Goal: Task Accomplishment & Management: Complete application form

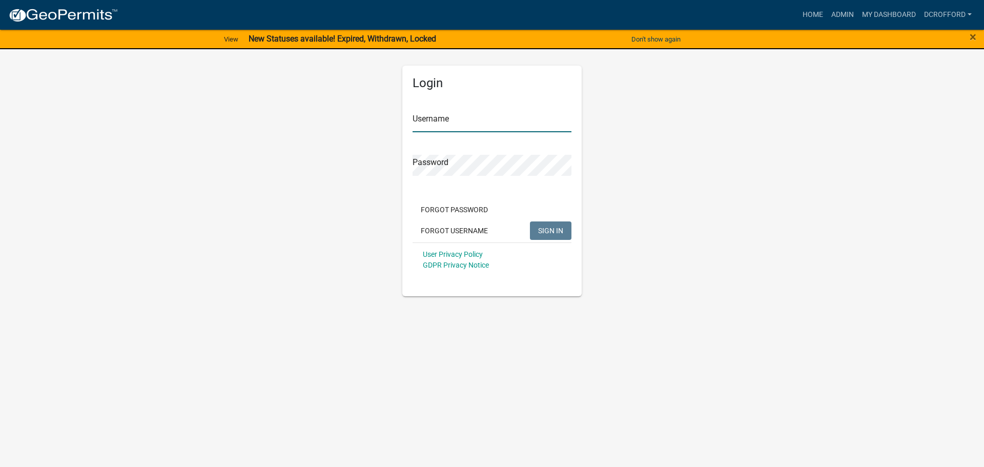
type input "dcrofford"
click at [554, 236] on button "SIGN IN" at bounding box center [551, 230] width 42 height 18
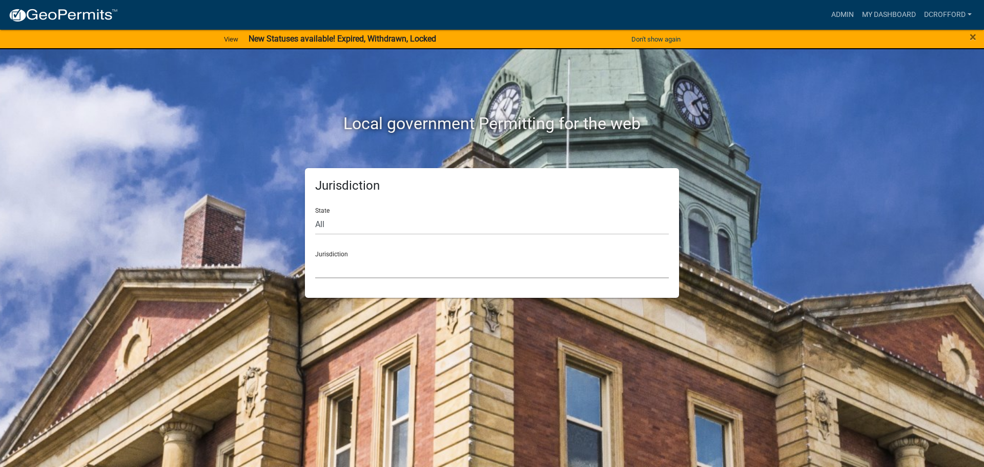
click at [401, 270] on select "[GEOGRAPHIC_DATA], [US_STATE] [GEOGRAPHIC_DATA], [US_STATE][PERSON_NAME][GEOGRA…" at bounding box center [492, 267] width 354 height 21
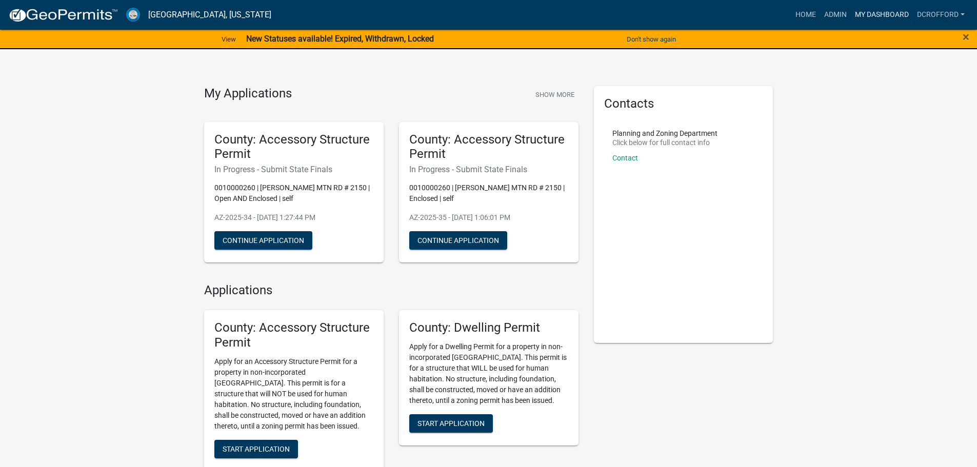
click at [879, 18] on link "My Dashboard" at bounding box center [882, 14] width 62 height 19
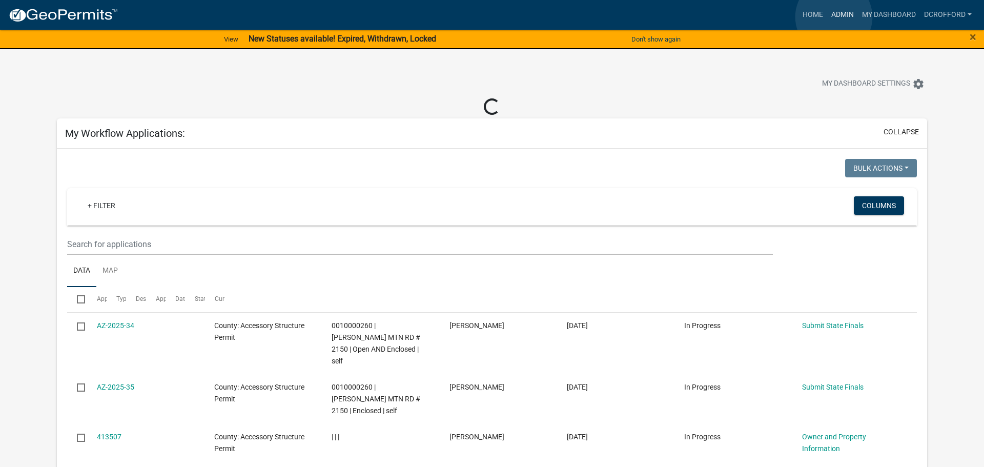
click at [834, 17] on link "Admin" at bounding box center [843, 14] width 31 height 19
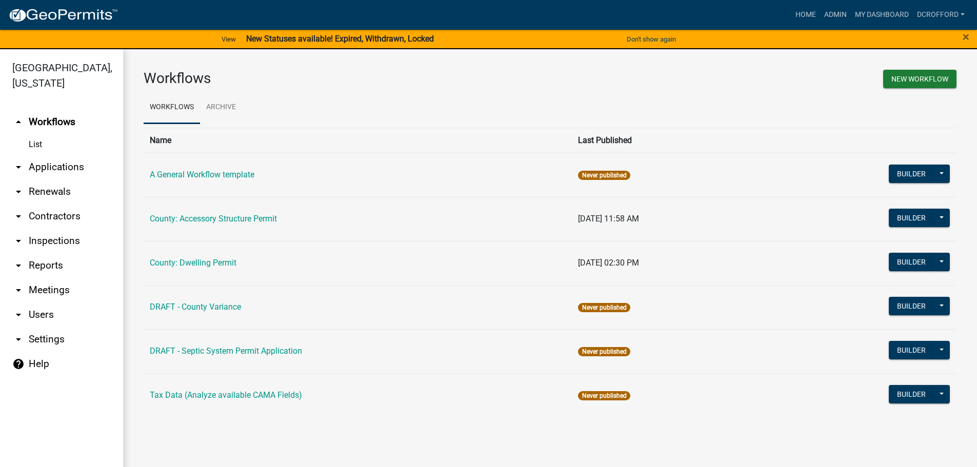
click at [33, 167] on link "arrow_drop_down Applications" at bounding box center [61, 167] width 123 height 25
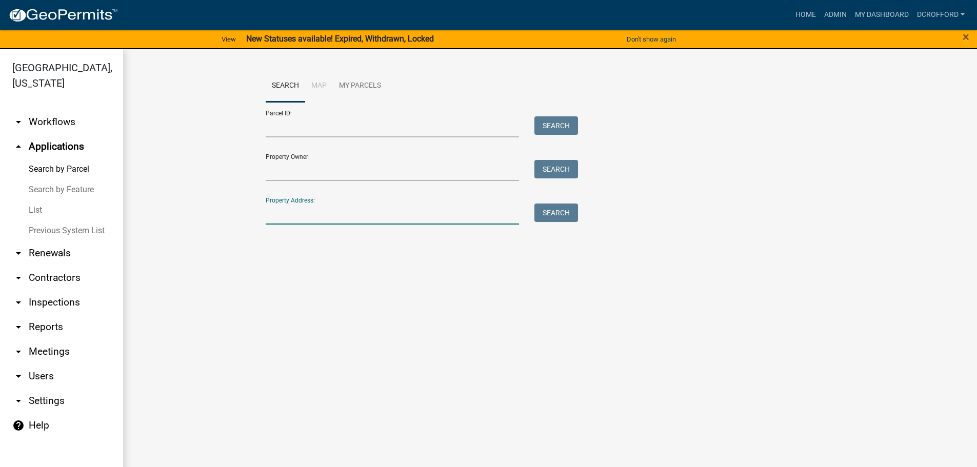
click at [298, 211] on input "Property Address:" at bounding box center [393, 214] width 254 height 21
type input "620 prairie rd"
click at [565, 216] on button "Search" at bounding box center [556, 213] width 44 height 18
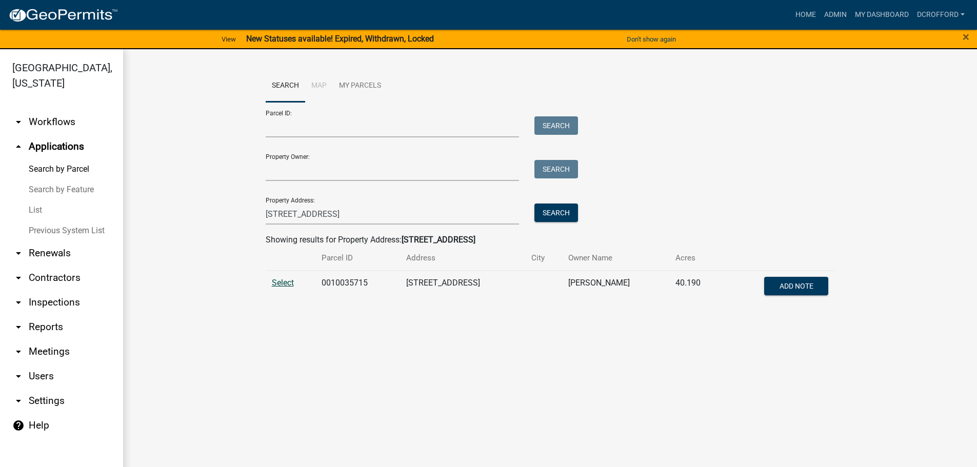
click at [279, 280] on span "Select" at bounding box center [283, 283] width 22 height 10
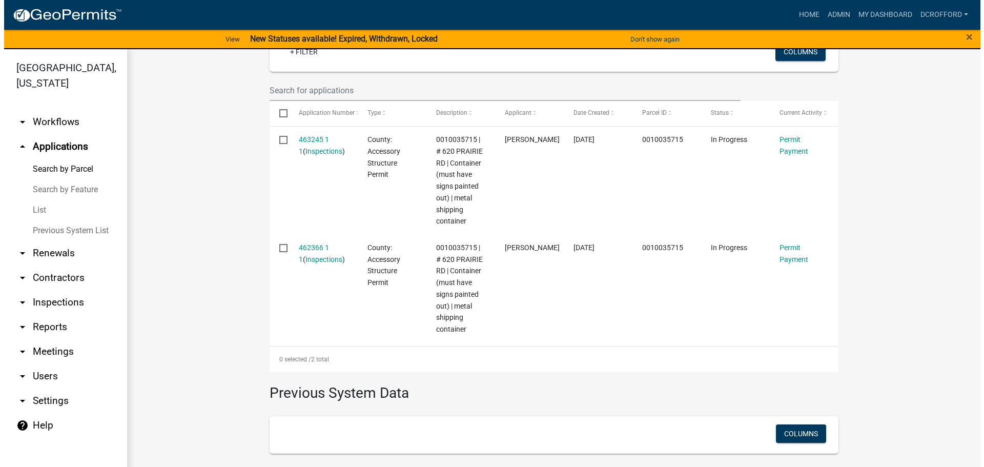
scroll to position [308, 0]
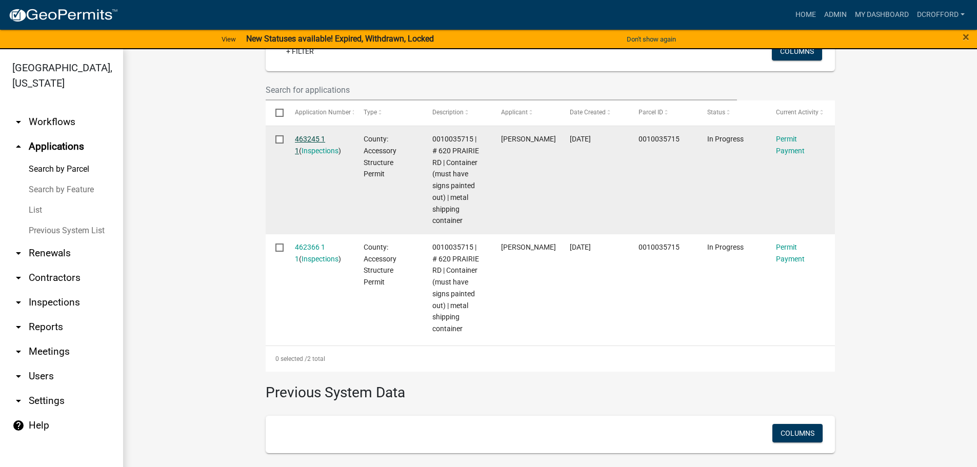
click at [297, 137] on link "463245 1 1" at bounding box center [310, 145] width 30 height 20
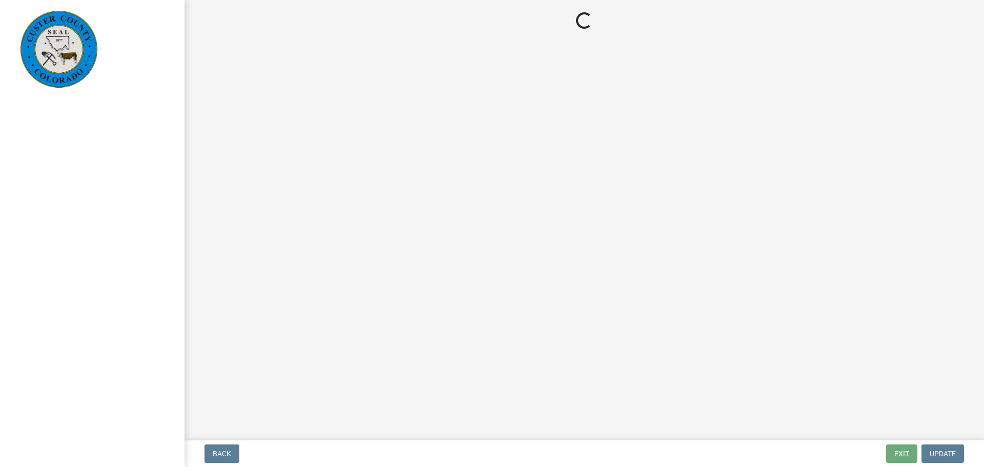
select select "3: 3"
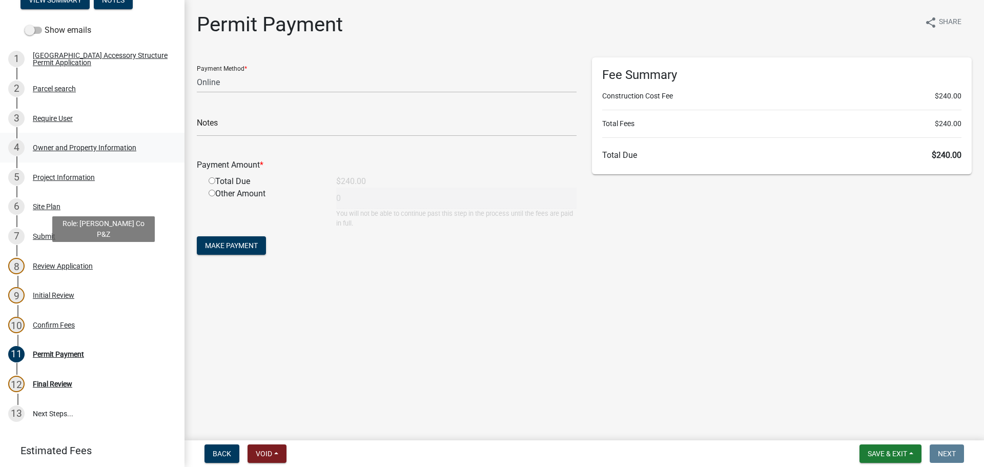
scroll to position [205, 0]
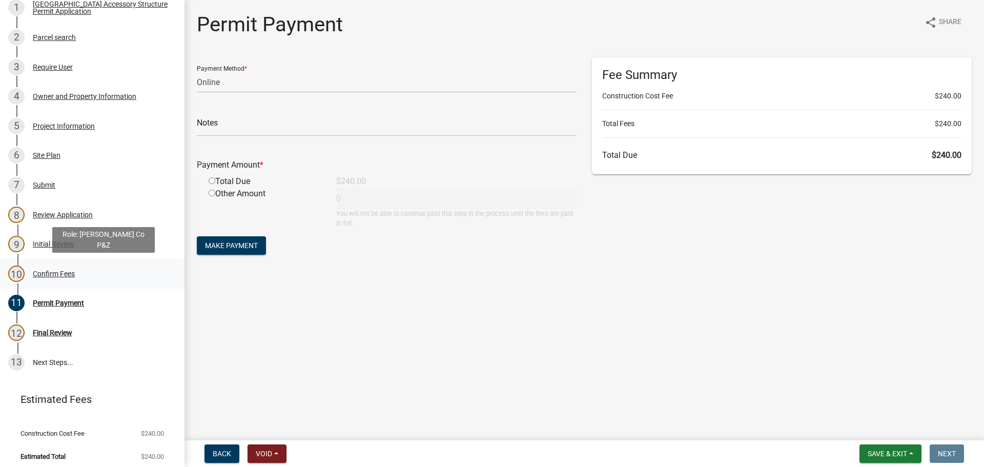
click at [63, 271] on div "Confirm Fees" at bounding box center [54, 273] width 42 height 7
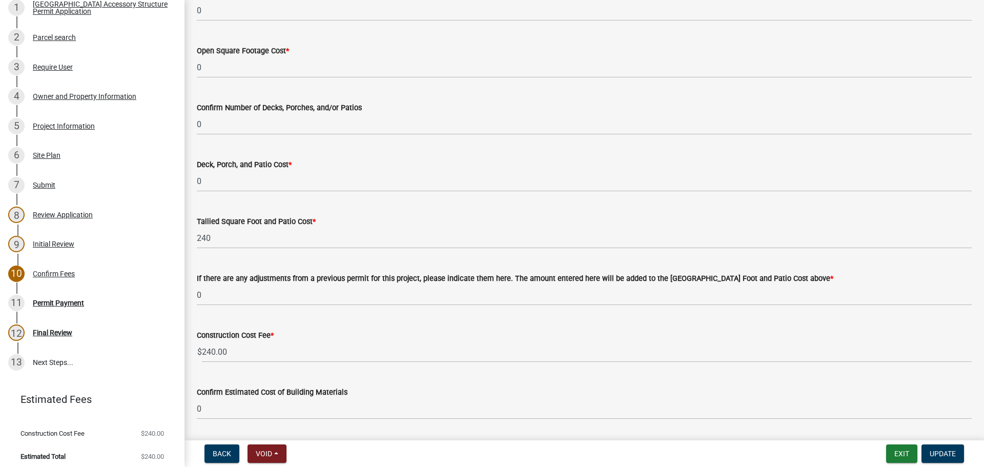
scroll to position [461, 0]
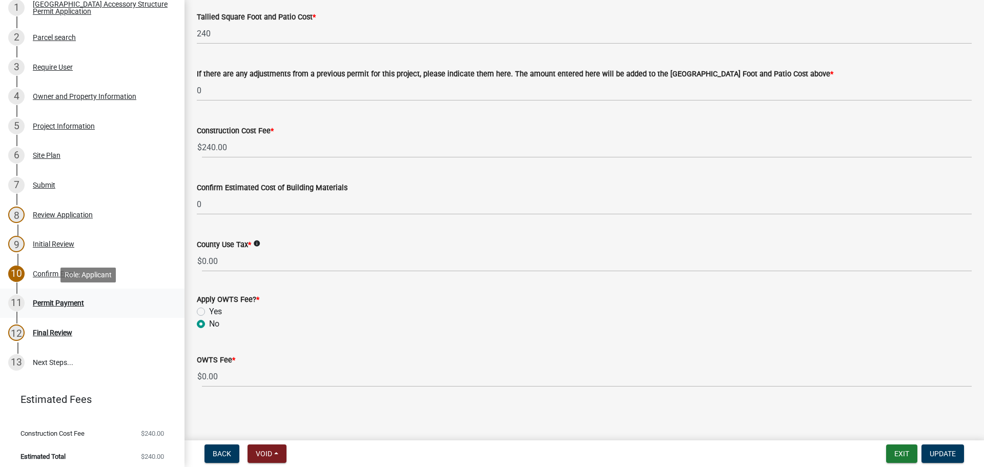
click at [29, 305] on div "11 Permit Payment" at bounding box center [88, 303] width 160 height 16
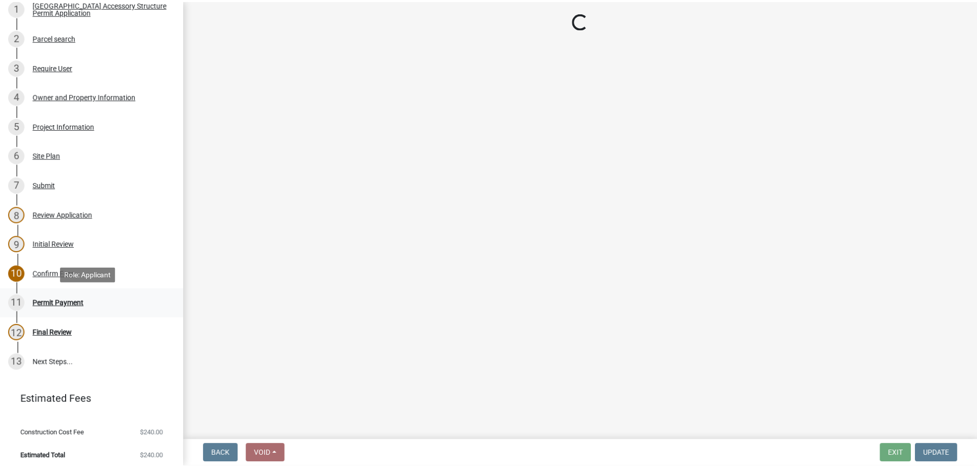
scroll to position [0, 0]
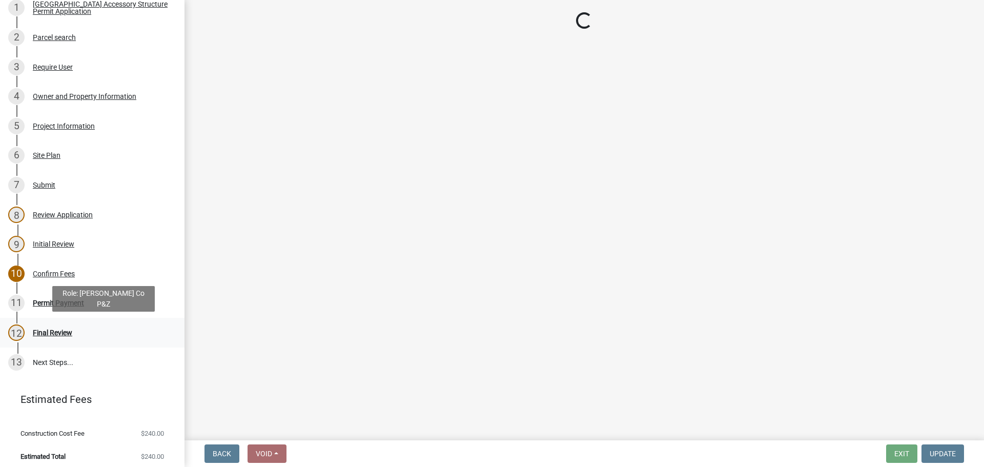
select select "3: 3"
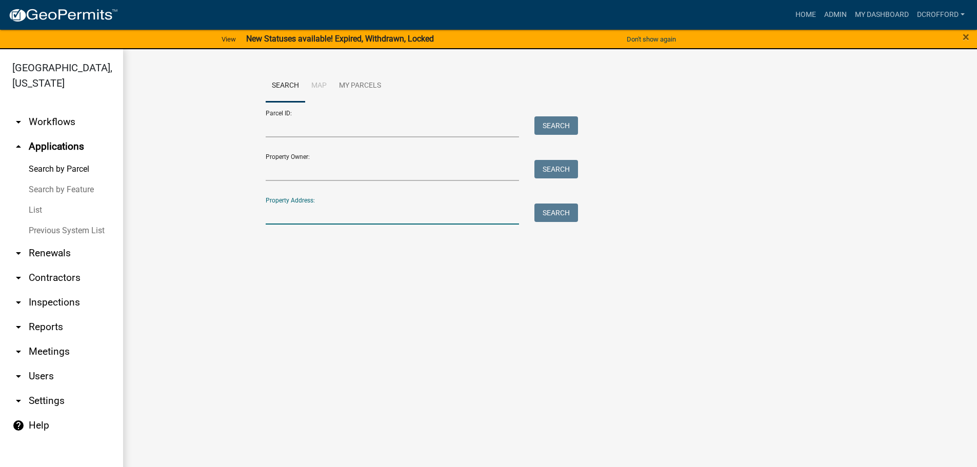
click at [301, 217] on input "Property Address:" at bounding box center [393, 214] width 254 height 21
click at [293, 172] on input "Property Owner:" at bounding box center [393, 170] width 254 height 21
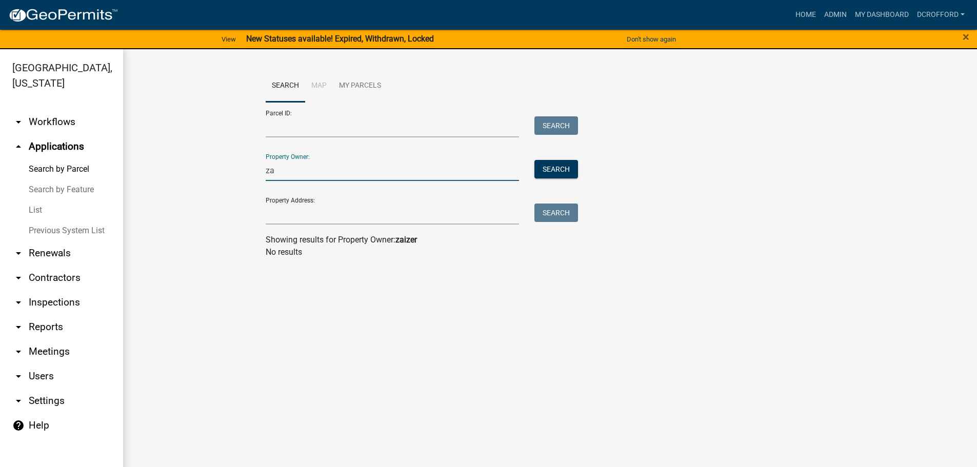
type input "z"
click at [32, 204] on link "List" at bounding box center [61, 210] width 123 height 21
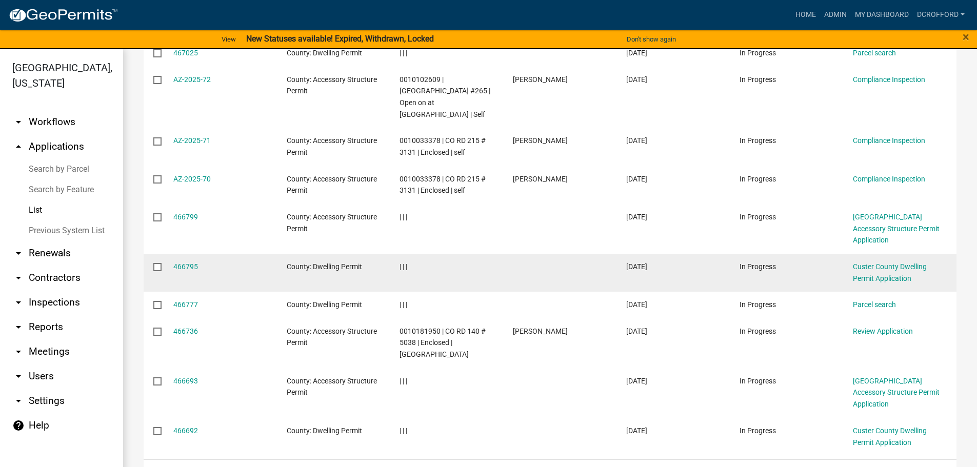
scroll to position [240, 0]
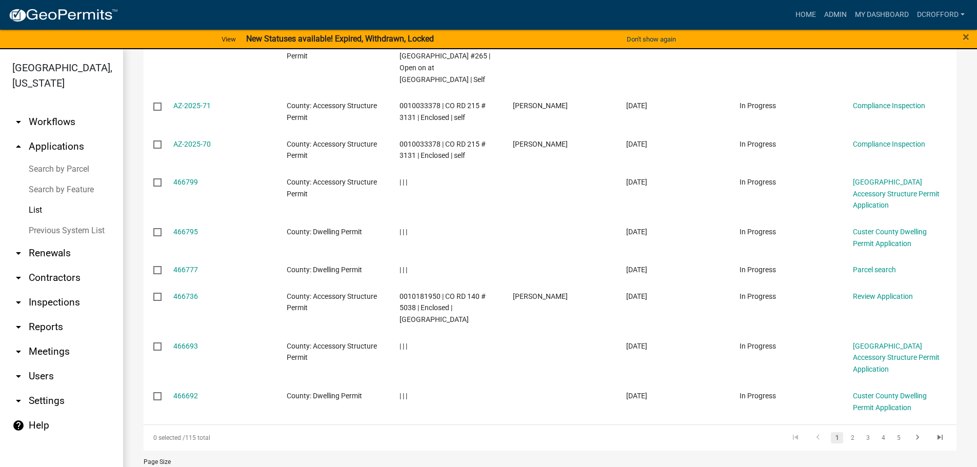
click at [851, 429] on li "2" at bounding box center [851, 437] width 15 height 17
click at [846, 432] on link "2" at bounding box center [852, 437] width 12 height 11
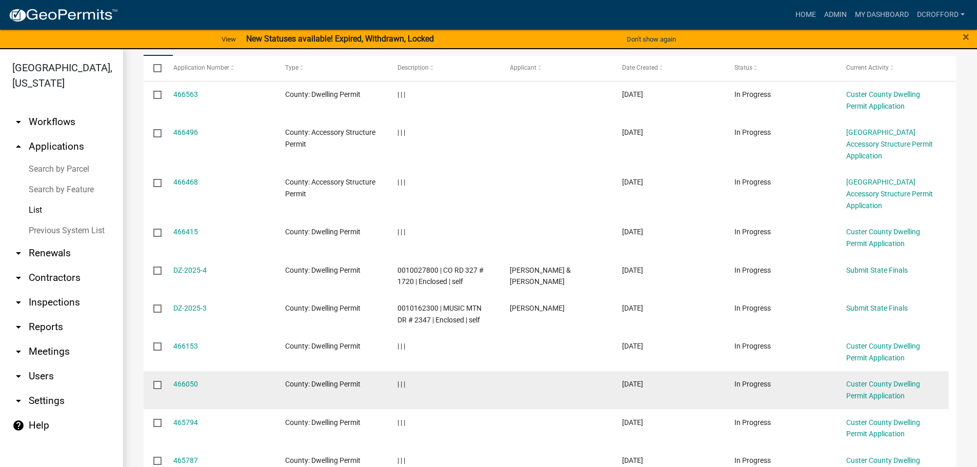
scroll to position [240, 0]
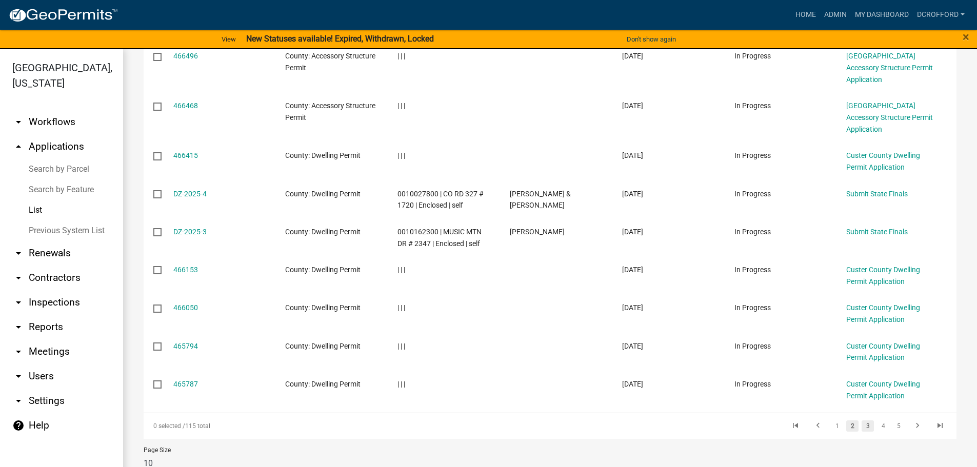
click at [862, 420] on link "3" at bounding box center [867, 425] width 12 height 11
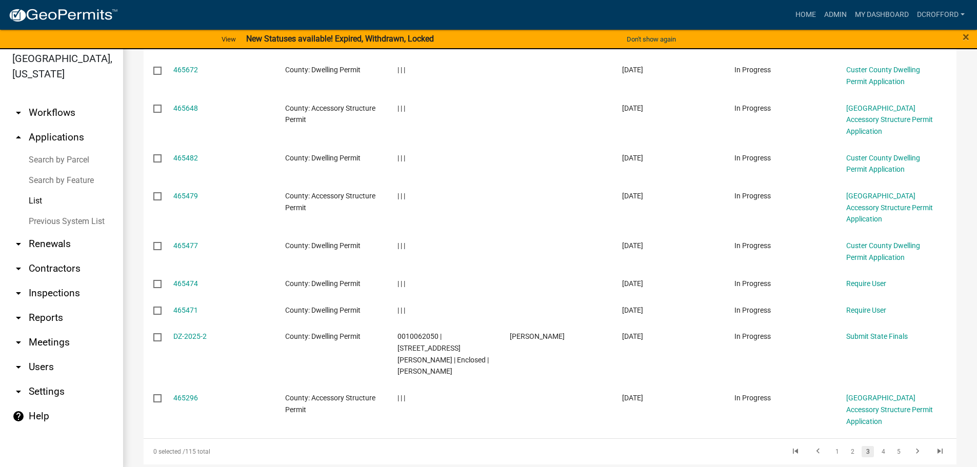
scroll to position [12, 0]
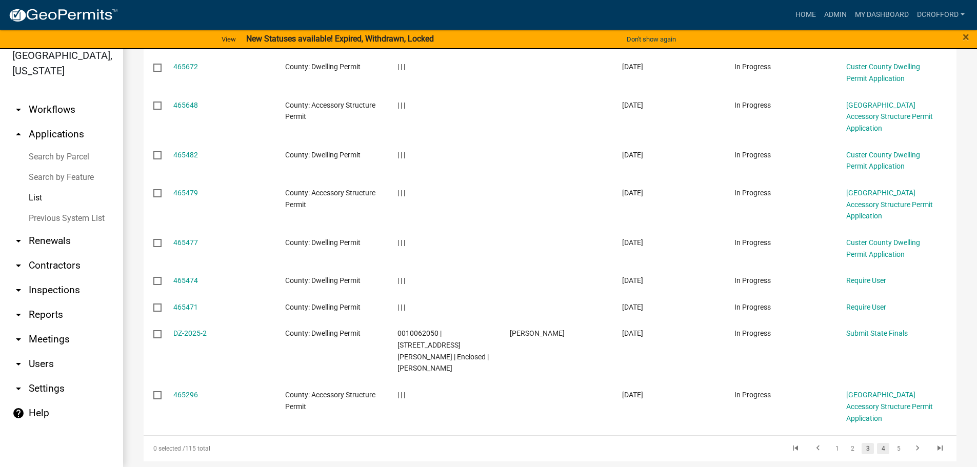
click at [877, 443] on link "4" at bounding box center [883, 448] width 12 height 11
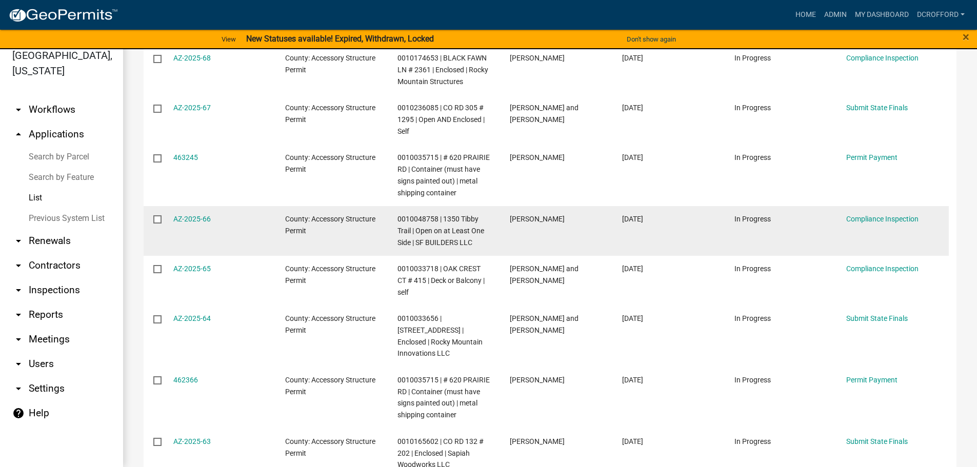
scroll to position [357, 0]
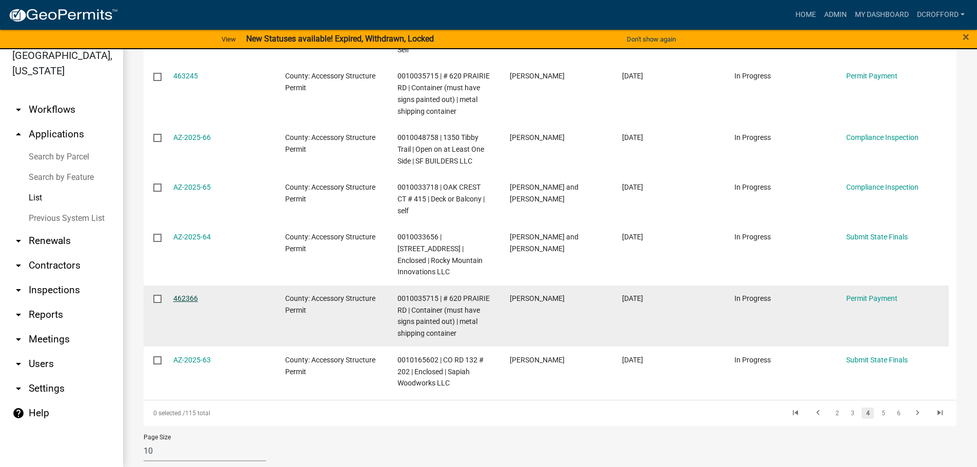
click at [186, 294] on link "462366" at bounding box center [185, 298] width 25 height 8
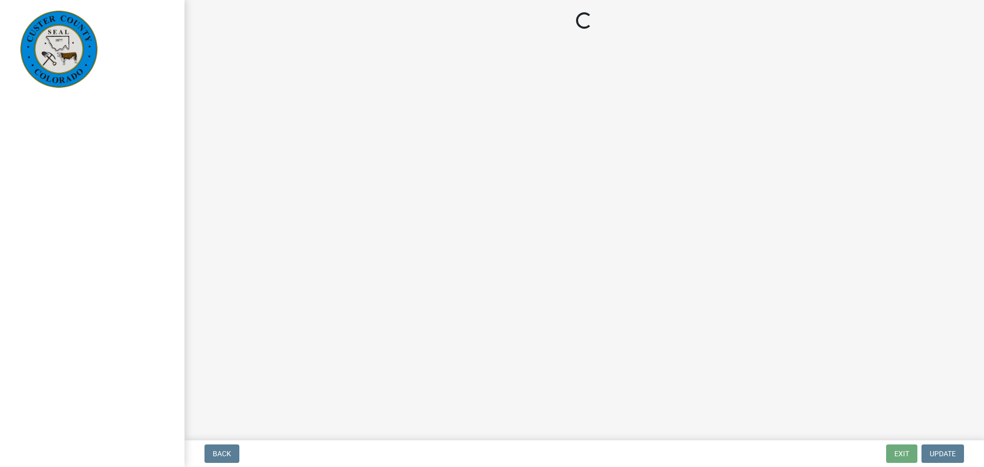
select select "3: 3"
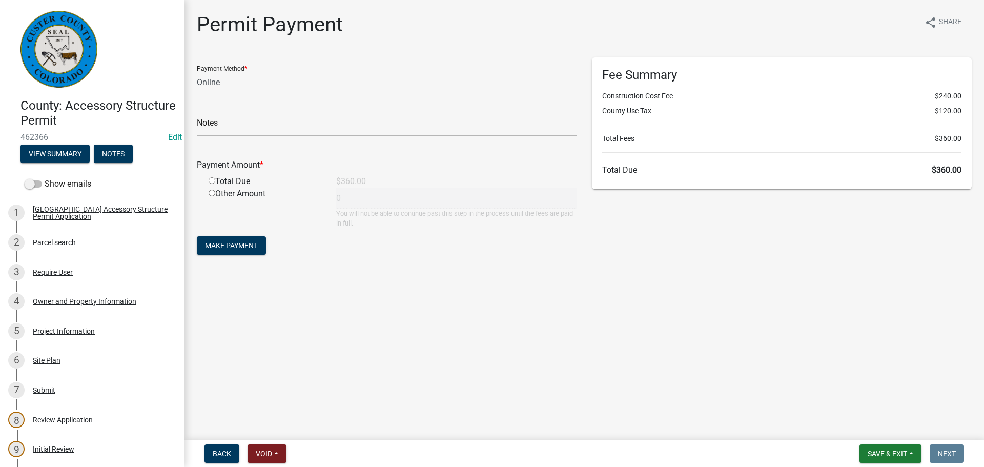
click at [403, 331] on main "Permit Payment share Share Payment Method * Credit Card POS Check Cash Online N…" at bounding box center [585, 218] width 800 height 436
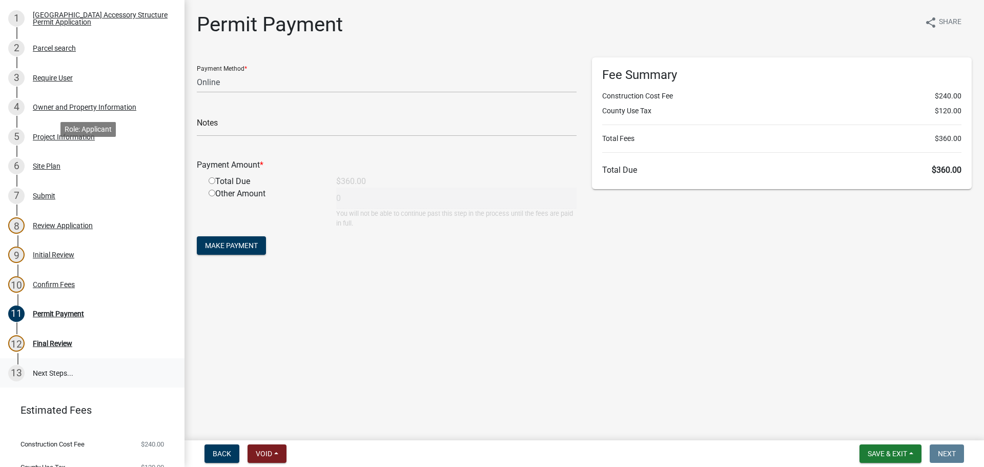
scroll to position [205, 0]
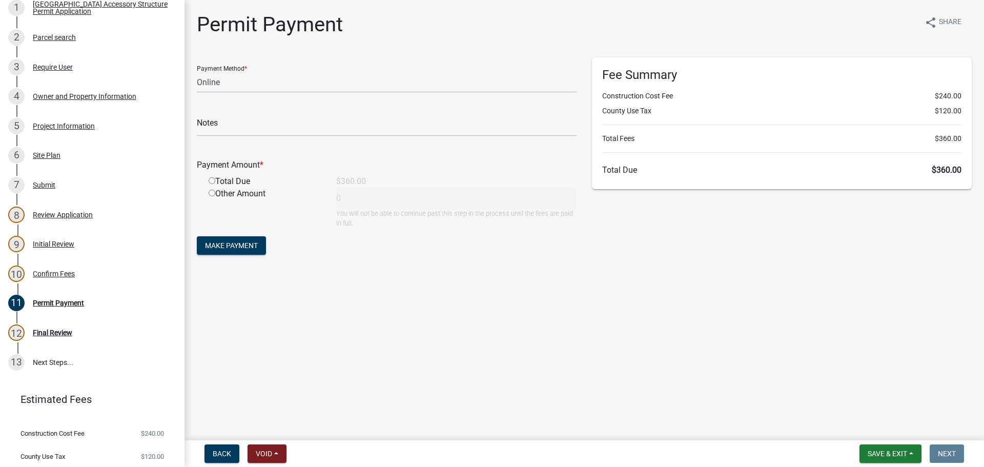
click at [401, 351] on main "Permit Payment share Share Payment Method * Credit Card POS Check Cash Online N…" at bounding box center [585, 218] width 800 height 436
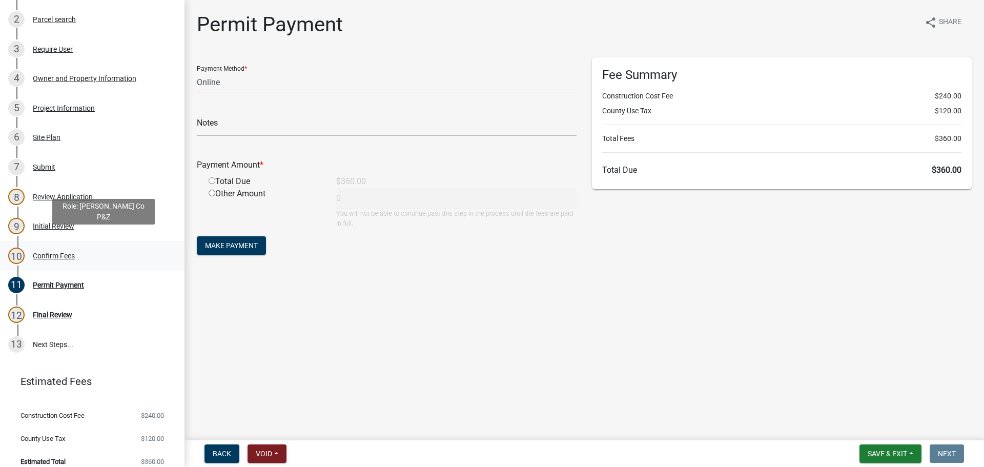
scroll to position [233, 0]
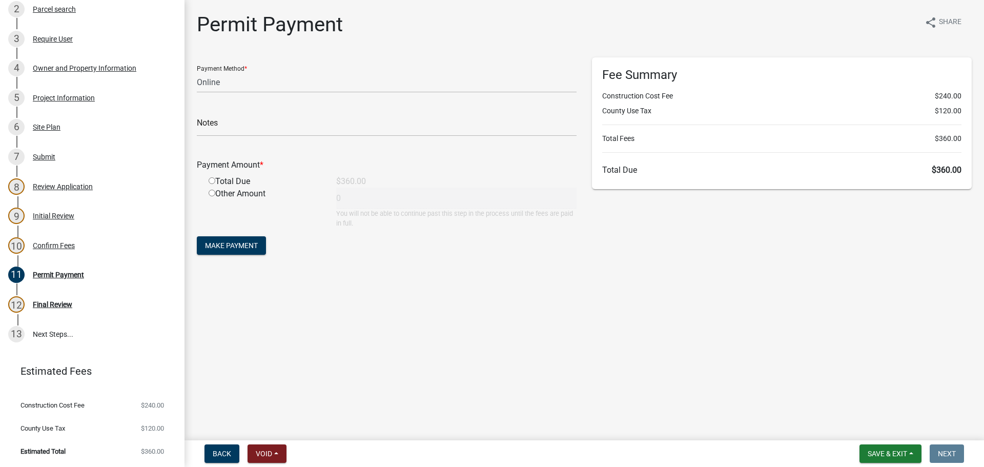
click at [367, 369] on main "Permit Payment share Share Payment Method * Credit Card POS Check Cash Online N…" at bounding box center [585, 218] width 800 height 436
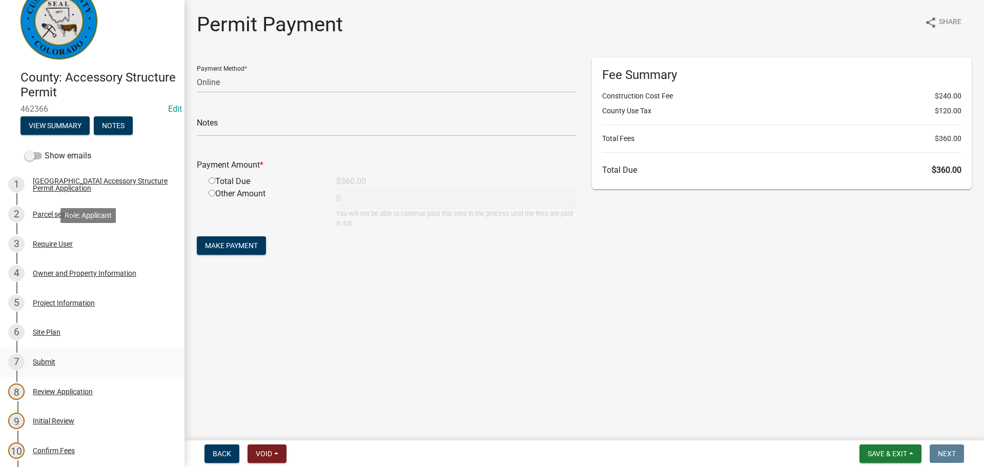
scroll to position [0, 0]
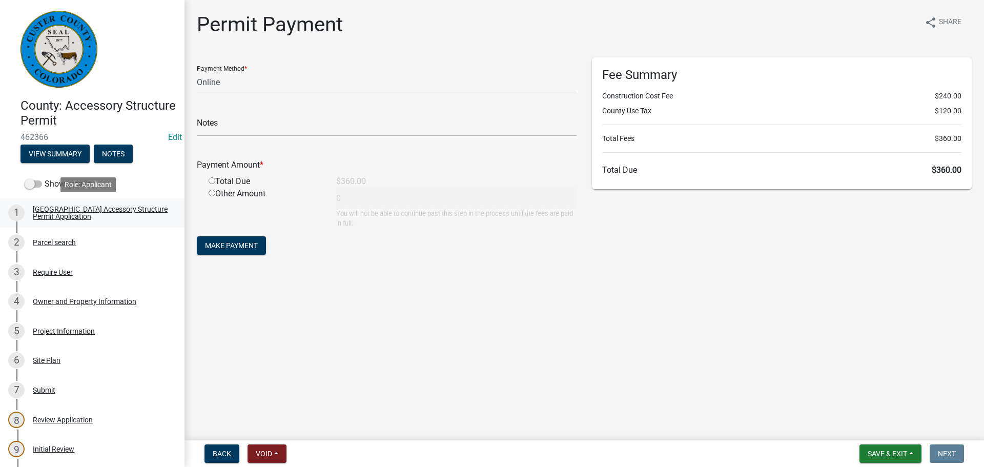
click at [72, 212] on div "[GEOGRAPHIC_DATA] Accessory Structure Permit Application" at bounding box center [100, 213] width 135 height 14
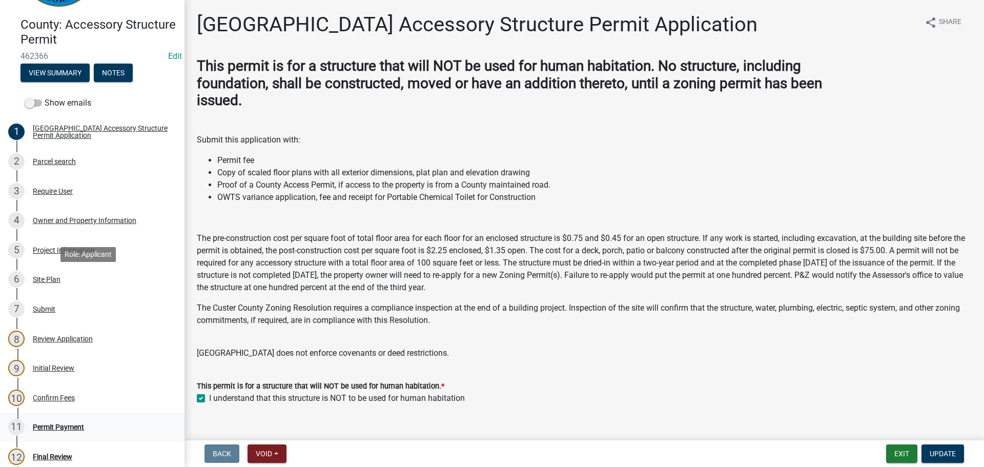
scroll to position [205, 0]
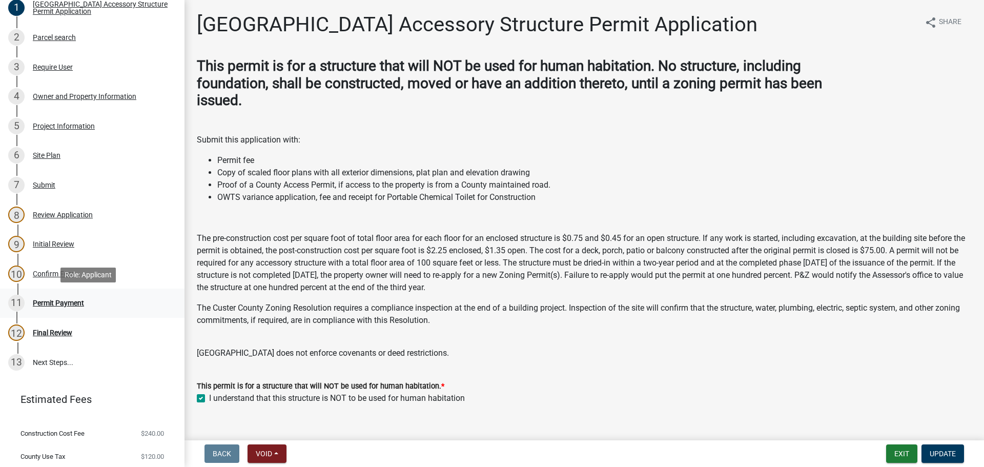
click at [46, 305] on div "Permit Payment" at bounding box center [58, 302] width 51 height 7
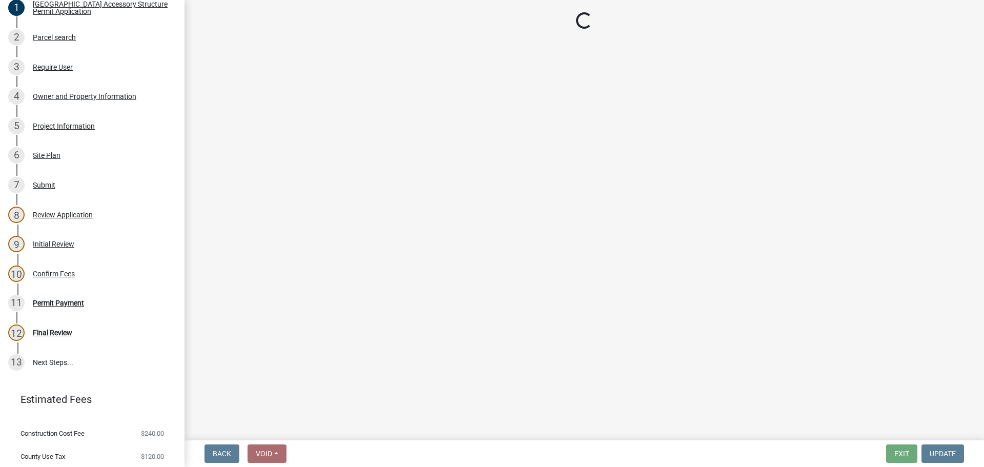
select select "3: 3"
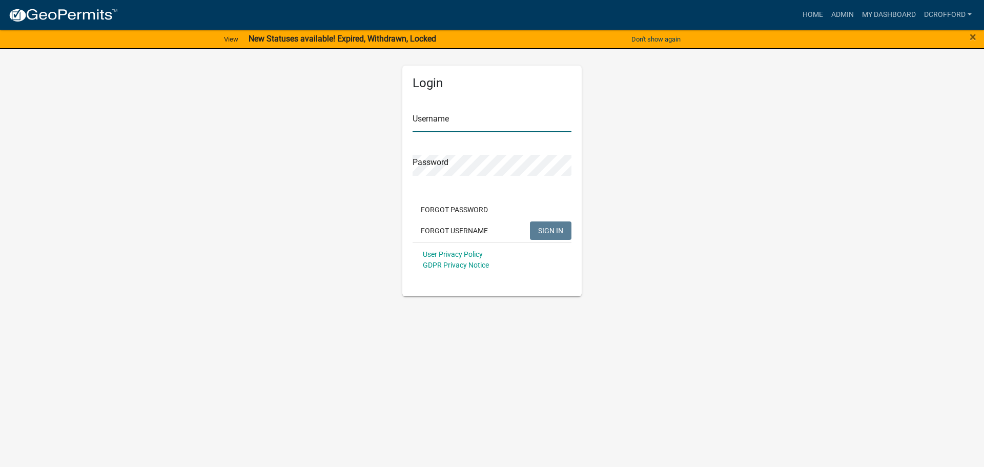
type input "dcrofford"
click at [558, 225] on button "SIGN IN" at bounding box center [551, 230] width 42 height 18
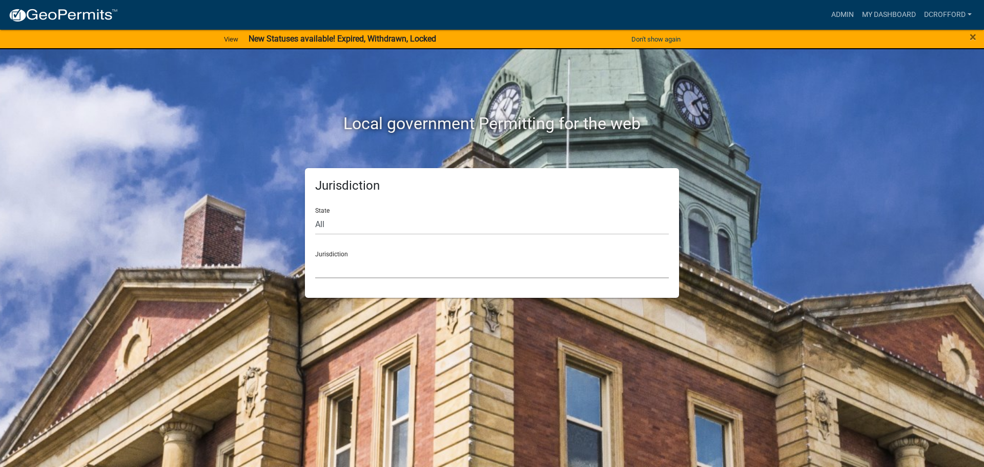
click at [350, 272] on select "[GEOGRAPHIC_DATA], [US_STATE] [GEOGRAPHIC_DATA], [US_STATE][PERSON_NAME][GEOGRA…" at bounding box center [492, 267] width 354 height 21
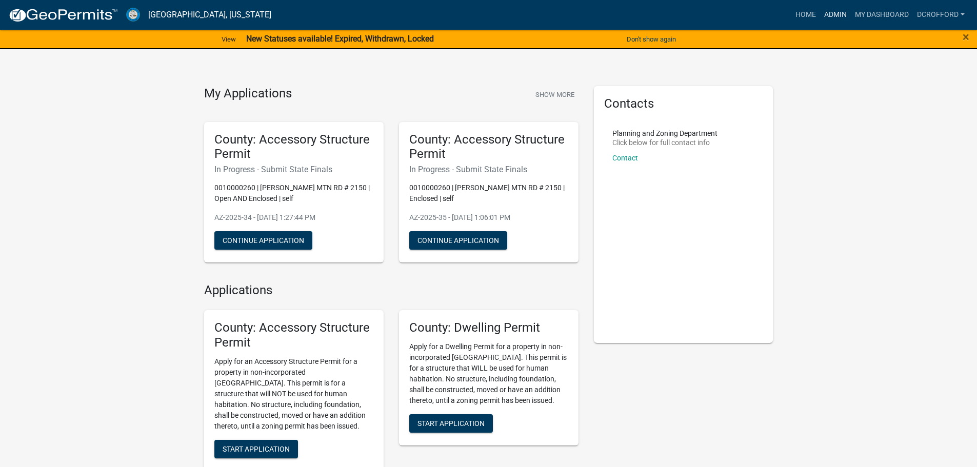
click at [830, 13] on link "Admin" at bounding box center [835, 14] width 31 height 19
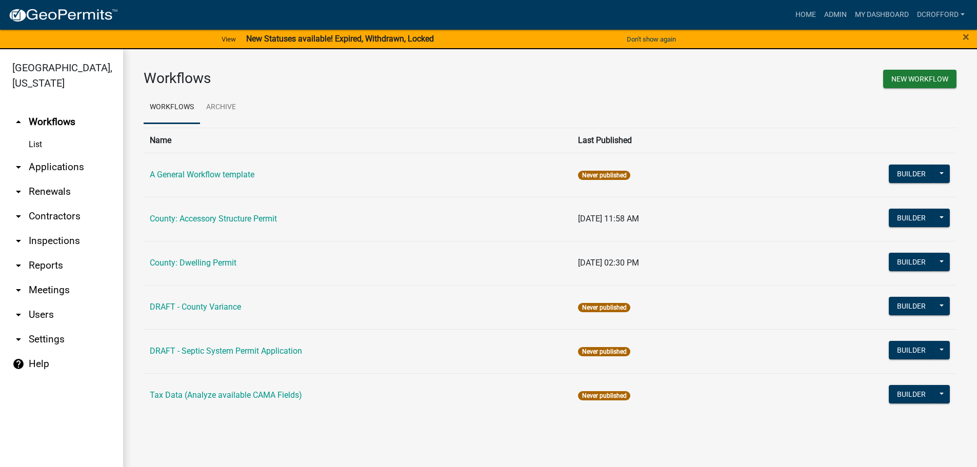
click at [61, 166] on link "arrow_drop_down Applications" at bounding box center [61, 167] width 123 height 25
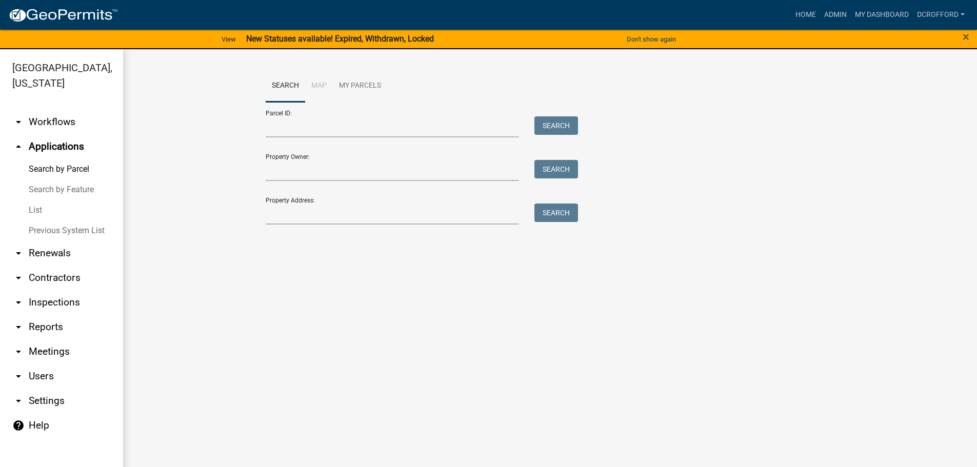
click at [31, 214] on link "List" at bounding box center [61, 210] width 123 height 21
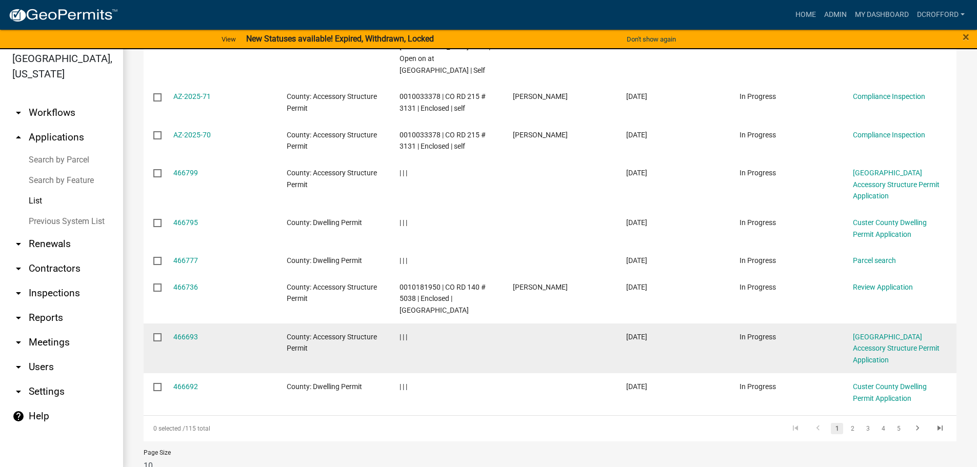
scroll to position [12, 0]
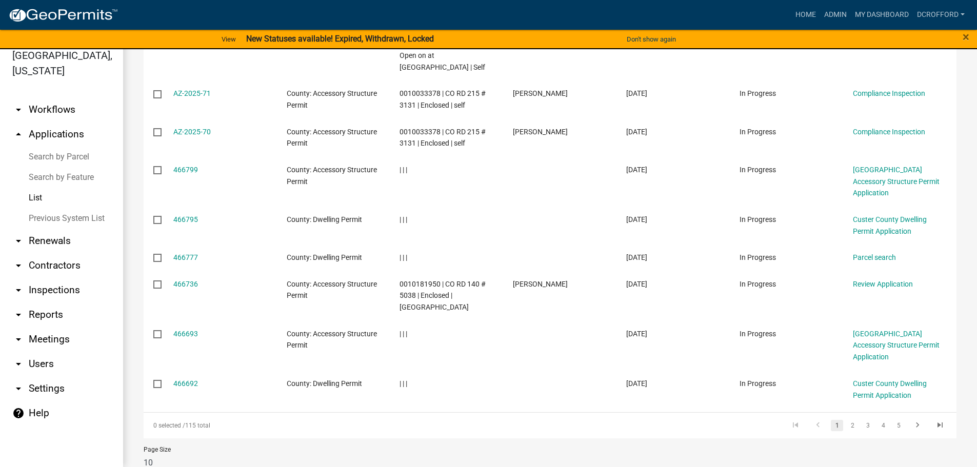
click at [882, 417] on li "4" at bounding box center [882, 425] width 15 height 17
click at [877, 420] on link "4" at bounding box center [883, 425] width 12 height 11
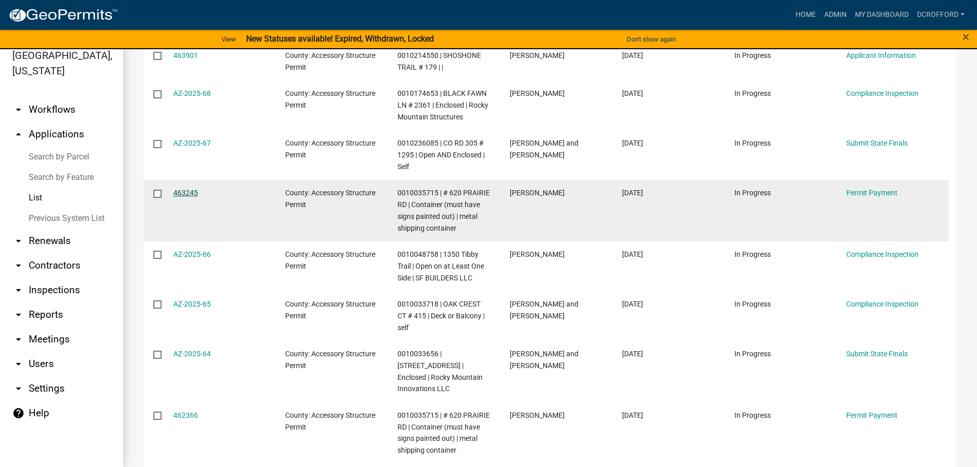
click at [191, 189] on link "463245" at bounding box center [185, 193] width 25 height 8
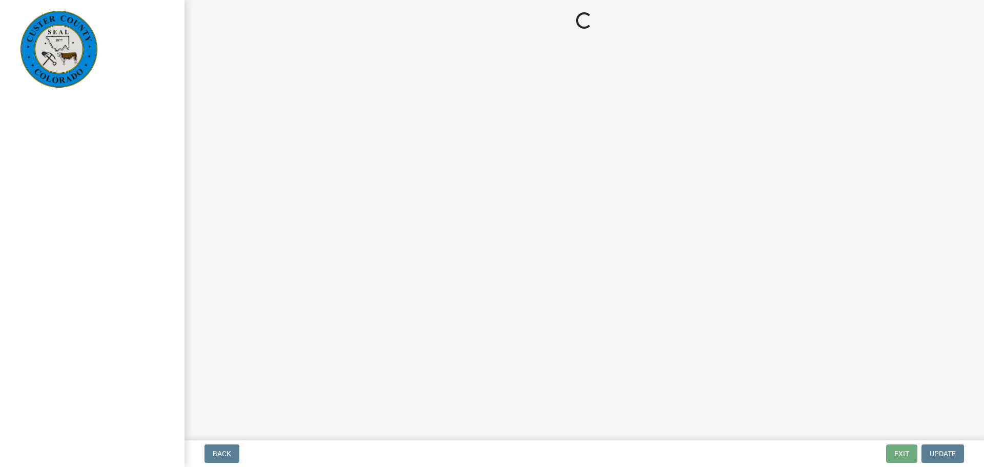
select select "3: 3"
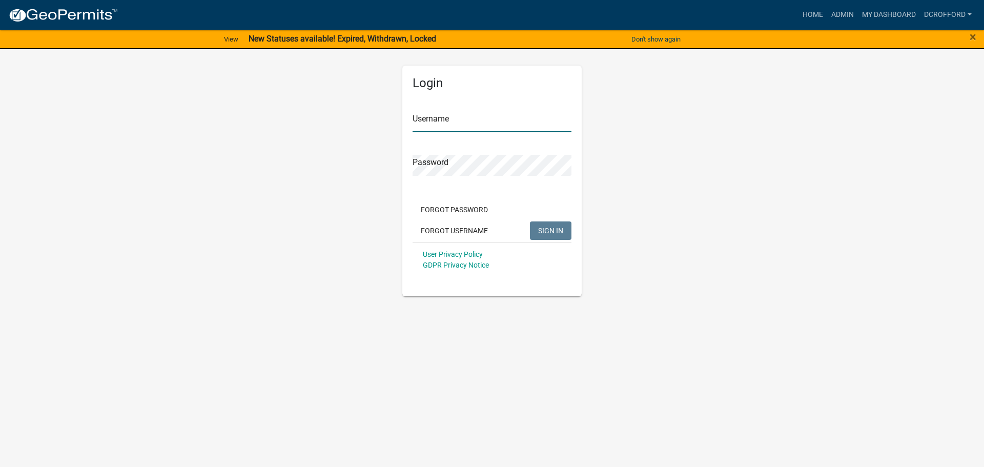
type input "dcrofford"
click at [550, 236] on button "SIGN IN" at bounding box center [551, 230] width 42 height 18
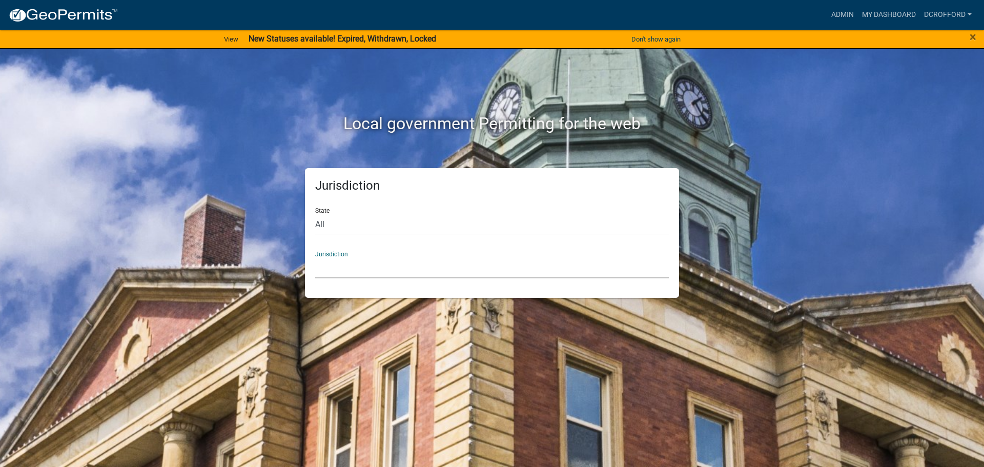
click at [362, 268] on select "[GEOGRAPHIC_DATA], [US_STATE] [GEOGRAPHIC_DATA], [US_STATE][PERSON_NAME][GEOGRA…" at bounding box center [492, 267] width 354 height 21
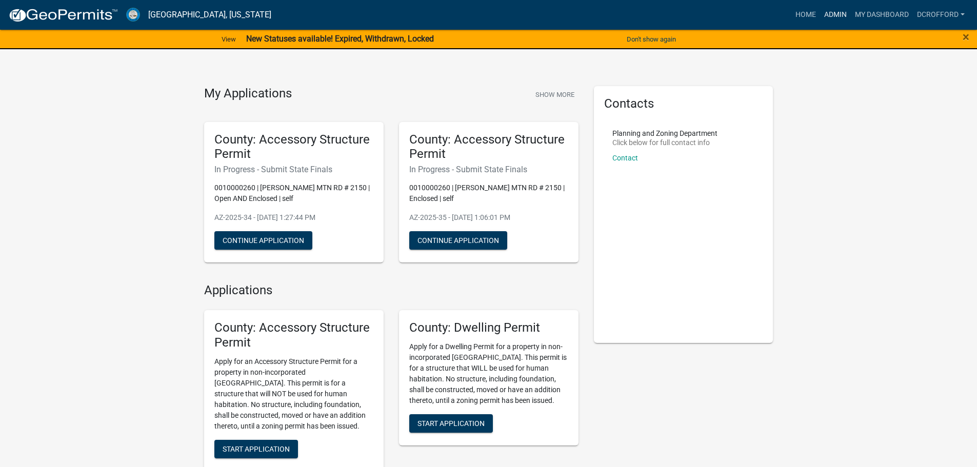
click at [843, 12] on link "Admin" at bounding box center [835, 14] width 31 height 19
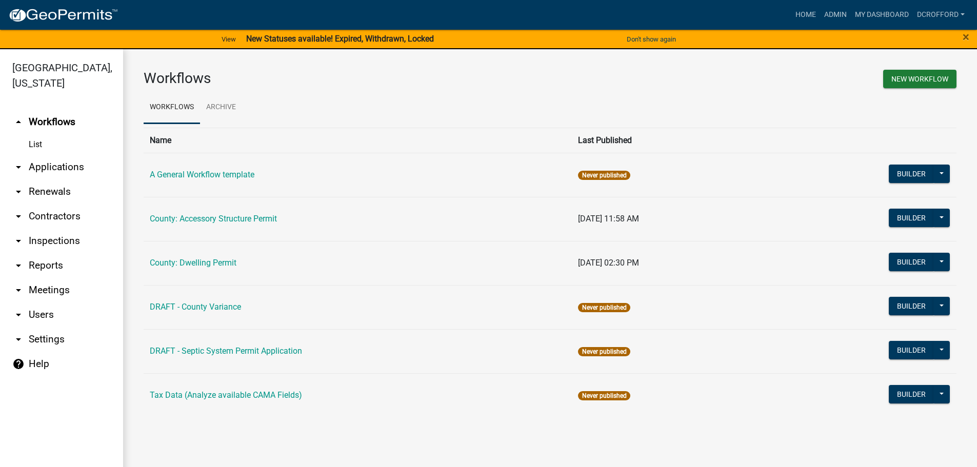
click at [45, 174] on link "arrow_drop_down Applications" at bounding box center [61, 167] width 123 height 25
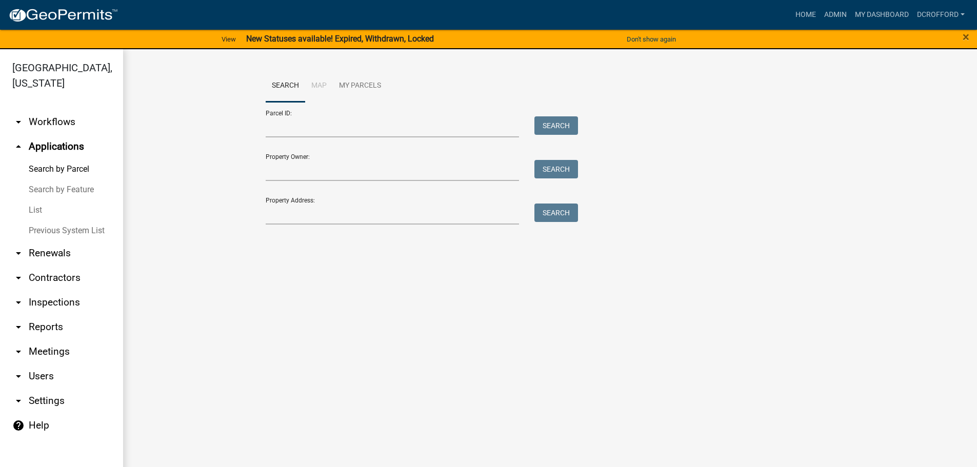
click at [35, 209] on link "List" at bounding box center [61, 210] width 123 height 21
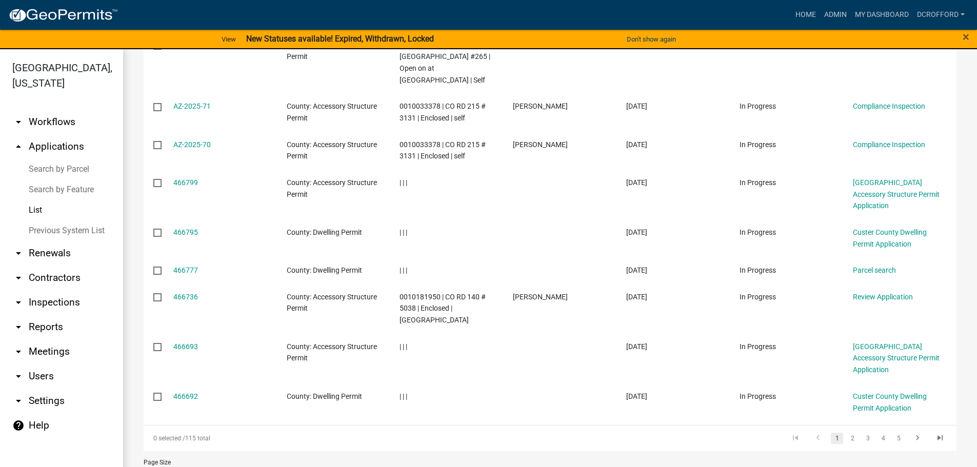
scroll to position [240, 0]
click at [877, 432] on link "4" at bounding box center [883, 437] width 12 height 11
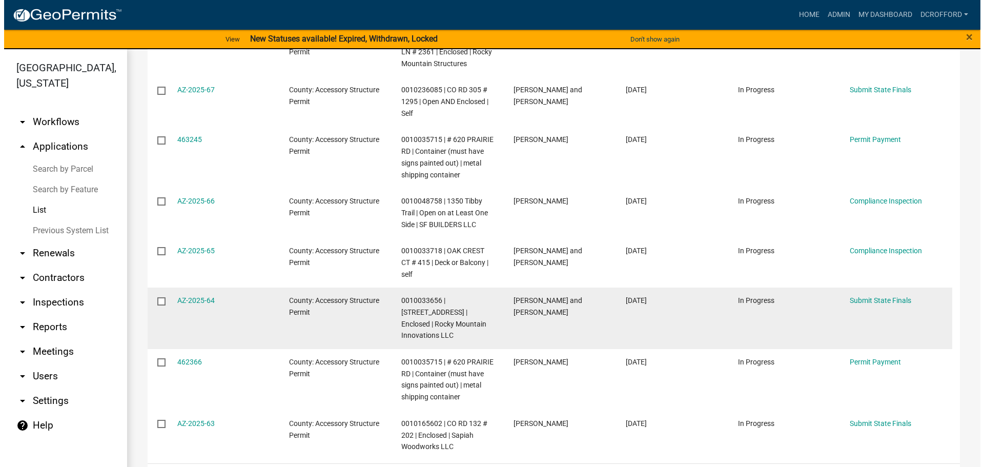
scroll to position [357, 0]
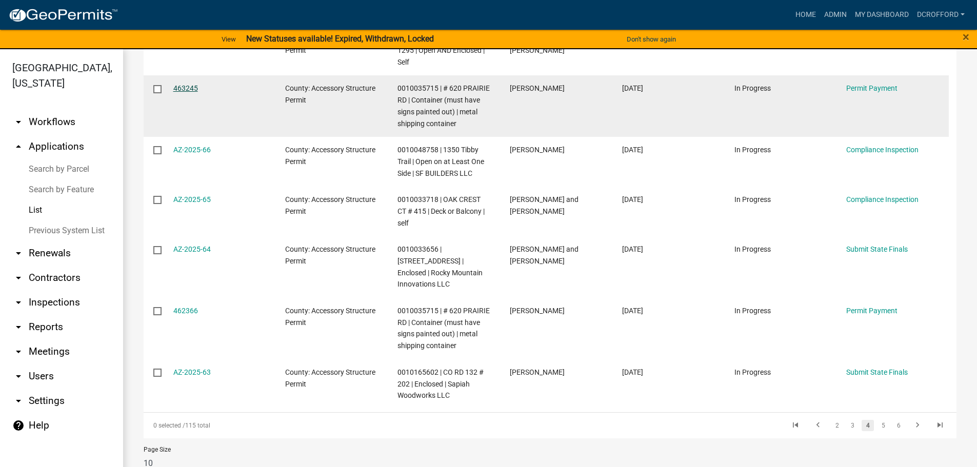
click at [187, 84] on link "463245" at bounding box center [185, 88] width 25 height 8
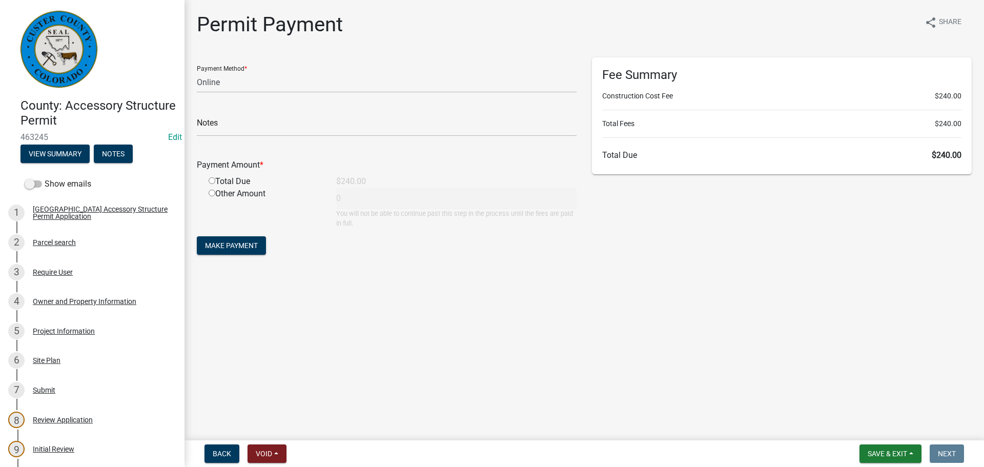
click at [531, 373] on main "Permit Payment share Share Payment Method * Credit Card POS Check Cash Online N…" at bounding box center [585, 218] width 800 height 436
click at [527, 392] on main "Permit Payment share Share Payment Method * Credit Card POS Check Cash Online N…" at bounding box center [585, 218] width 800 height 436
click at [238, 84] on select "Credit Card POS Check Cash Online" at bounding box center [387, 82] width 380 height 21
click at [197, 72] on select "Credit Card POS Check Cash Online" at bounding box center [387, 82] width 380 height 21
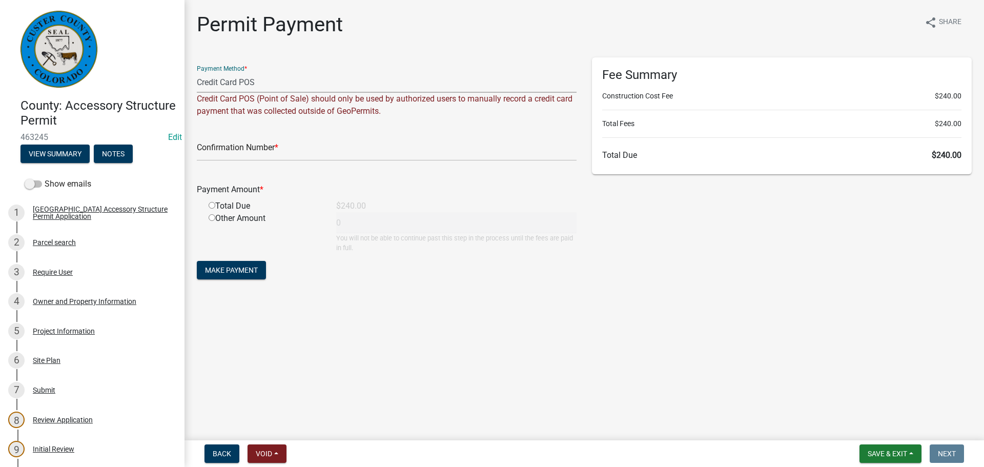
click at [219, 82] on select "Credit Card POS Check Cash Online" at bounding box center [387, 82] width 380 height 21
click at [197, 72] on select "Credit Card POS Check Cash Online" at bounding box center [387, 82] width 380 height 21
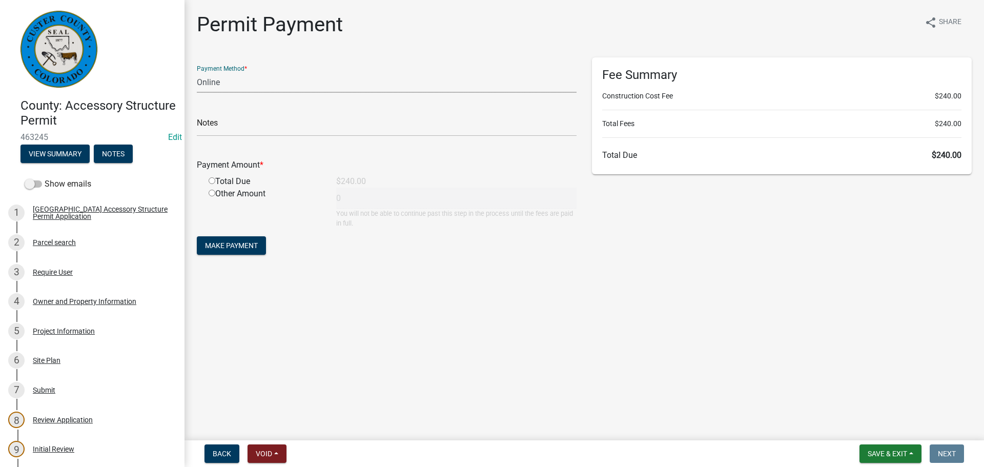
click at [285, 80] on select "Credit Card POS Check Cash Online" at bounding box center [387, 82] width 380 height 21
click at [197, 72] on select "Credit Card POS Check Cash Online" at bounding box center [387, 82] width 380 height 21
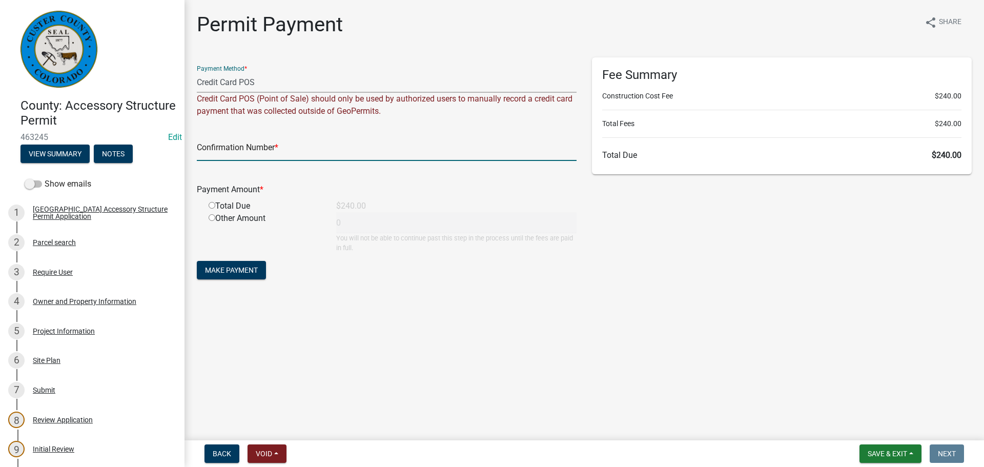
click at [312, 154] on input "text" at bounding box center [387, 150] width 380 height 21
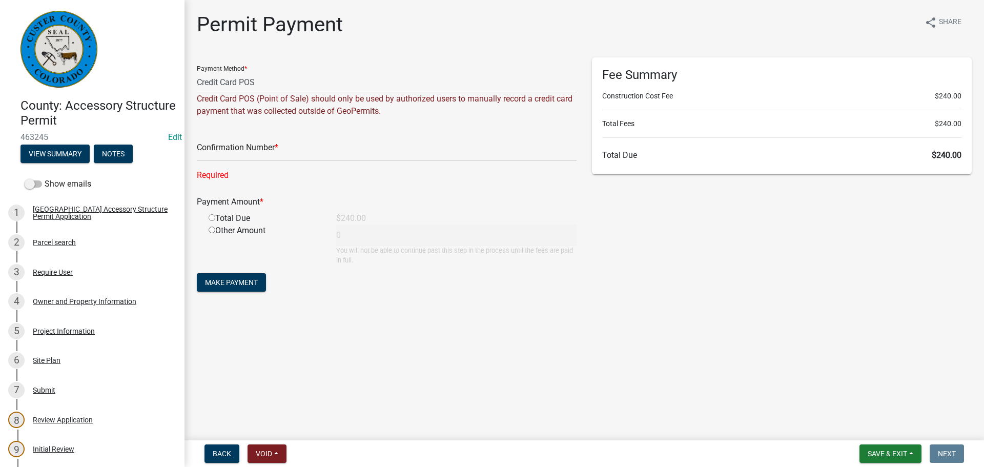
click at [498, 328] on main "Permit Payment share Share Payment Method * Credit Card POS Check Cash Online C…" at bounding box center [585, 218] width 800 height 436
click at [248, 82] on select "Credit Card POS Check Cash Online" at bounding box center [387, 82] width 380 height 21
select select "3: 3"
click at [197, 72] on select "Credit Card POS Check Cash Online" at bounding box center [387, 82] width 380 height 21
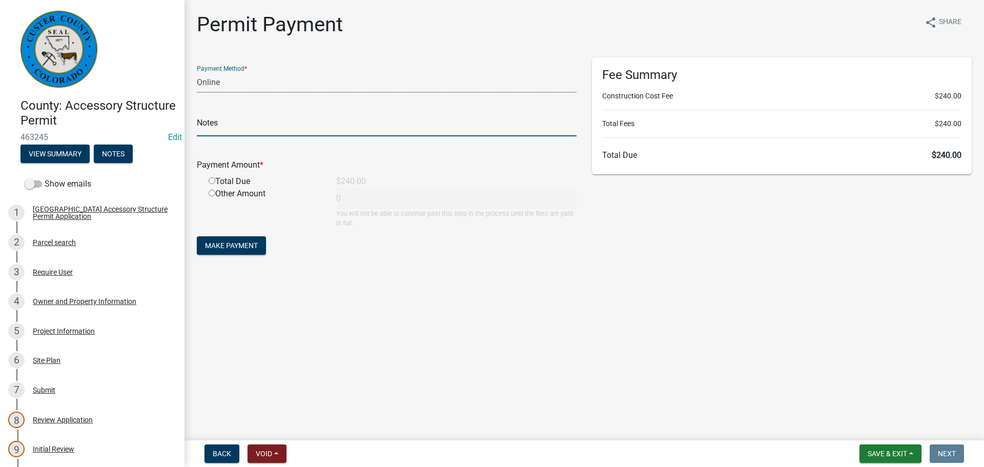
click at [246, 123] on input "text" at bounding box center [387, 125] width 380 height 21
drag, startPoint x: 540, startPoint y: 305, endPoint x: 477, endPoint y: 292, distance: 63.9
click at [540, 305] on main "Permit Payment share Share Payment Method * Credit Card POS Check Cash Online N…" at bounding box center [585, 218] width 800 height 436
click at [213, 184] on input "radio" at bounding box center [212, 180] width 7 height 7
radio input "true"
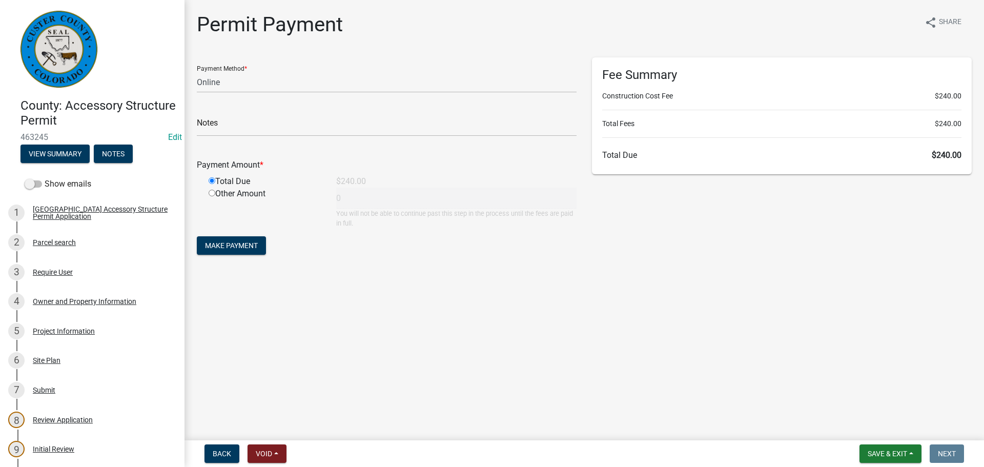
type input "240"
click at [248, 253] on button "Make Payment" at bounding box center [231, 245] width 69 height 18
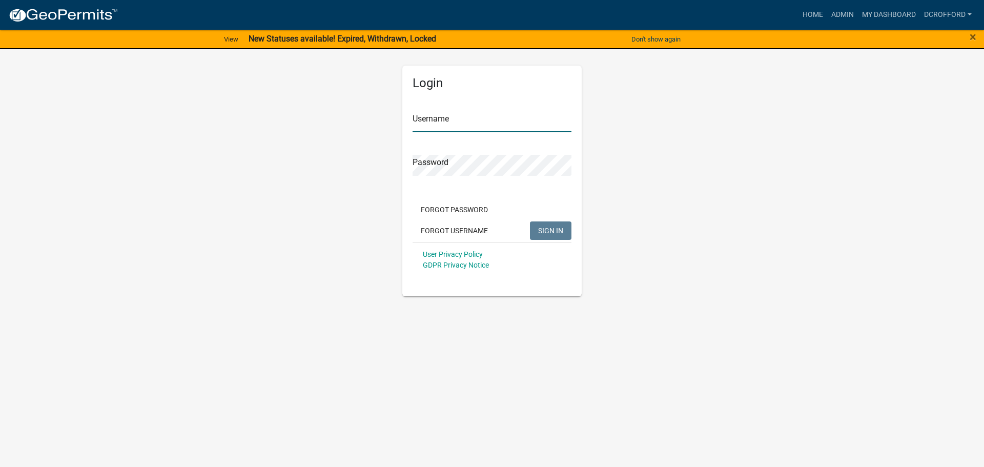
type input "dcrofford"
click at [548, 235] on button "SIGN IN" at bounding box center [551, 230] width 42 height 18
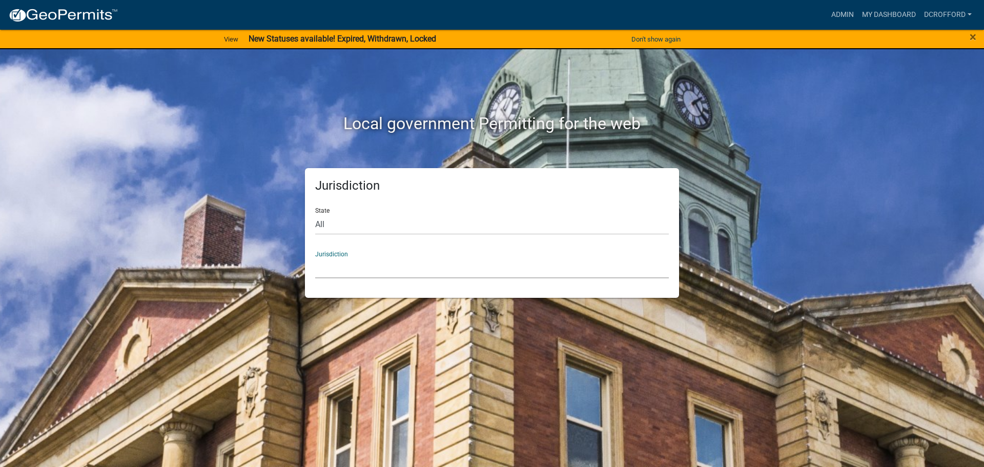
click at [477, 259] on select "[GEOGRAPHIC_DATA], [US_STATE] [GEOGRAPHIC_DATA], [US_STATE][PERSON_NAME][GEOGRA…" at bounding box center [492, 267] width 354 height 21
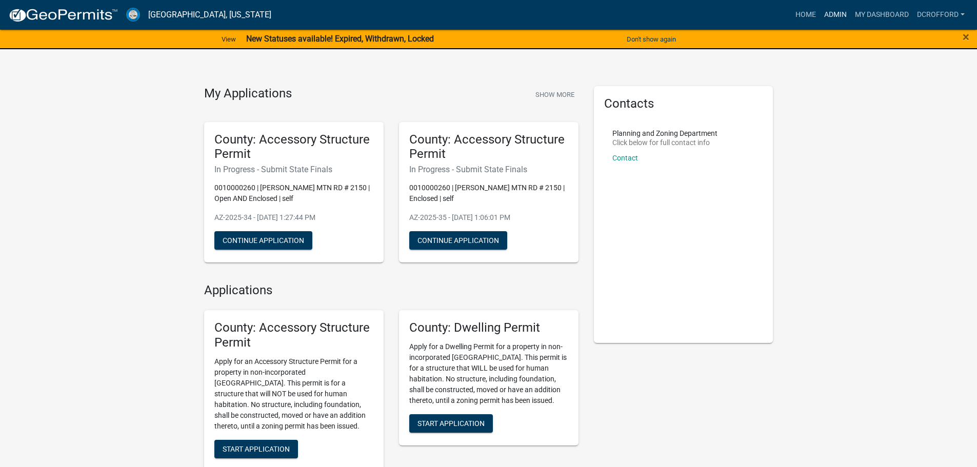
click at [833, 11] on link "Admin" at bounding box center [835, 14] width 31 height 19
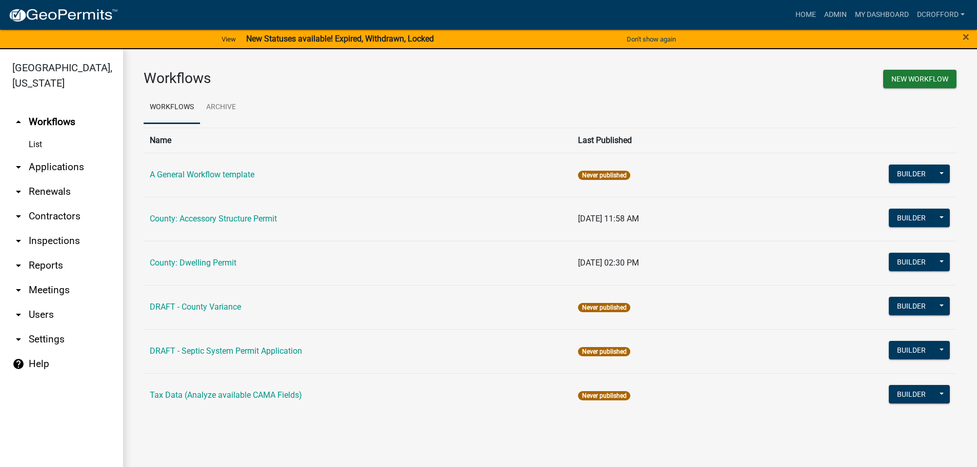
click at [61, 164] on link "arrow_drop_down Applications" at bounding box center [61, 167] width 123 height 25
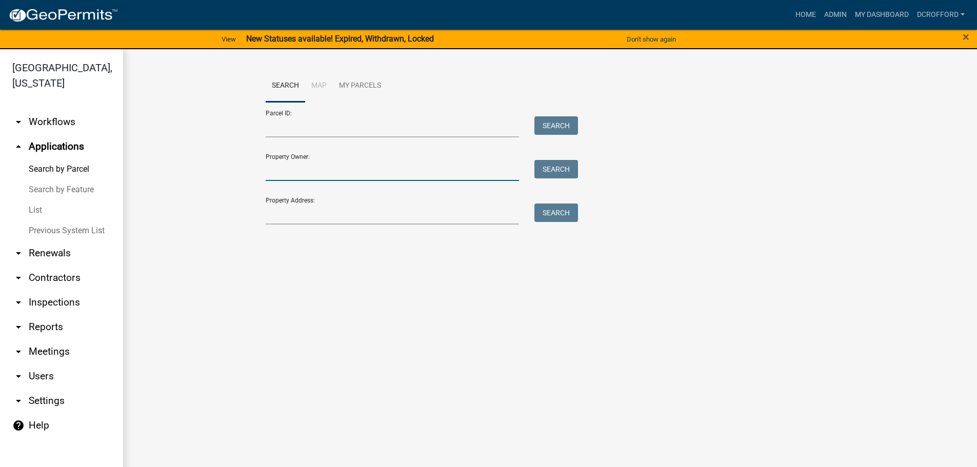
click at [316, 169] on input "Property Owner:" at bounding box center [393, 170] width 254 height 21
type input "h"
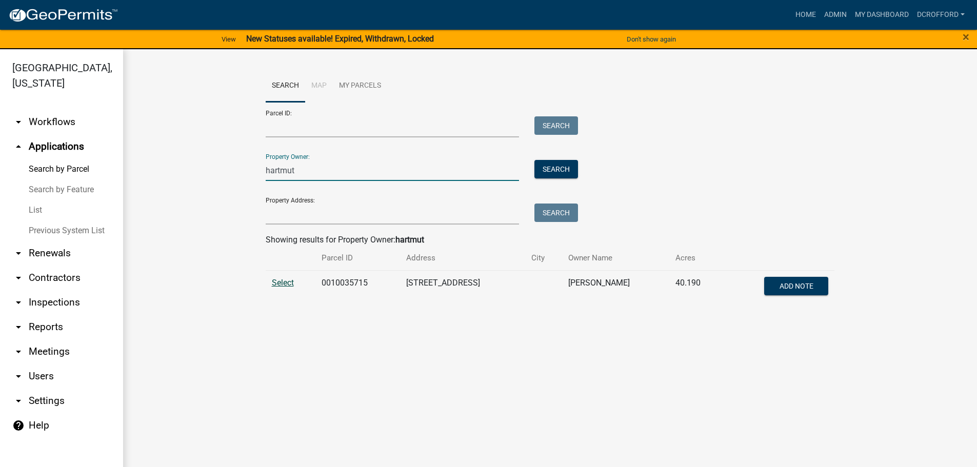
type input "hartmut"
click at [286, 283] on span "Select" at bounding box center [283, 283] width 22 height 10
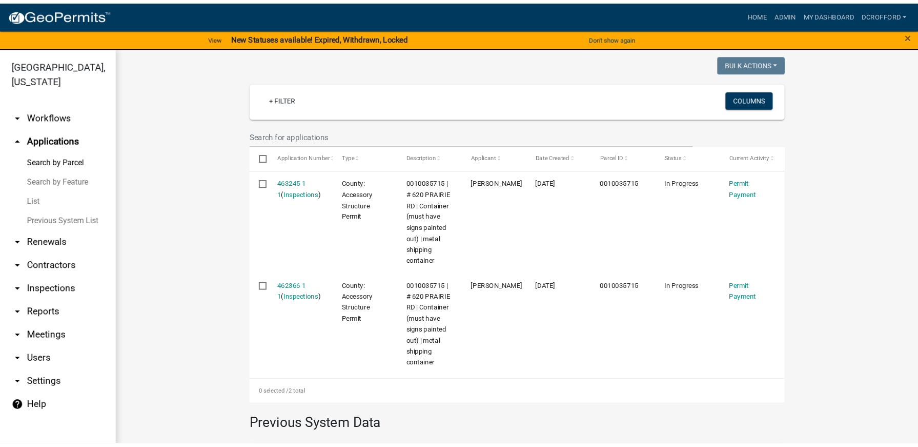
scroll to position [256, 0]
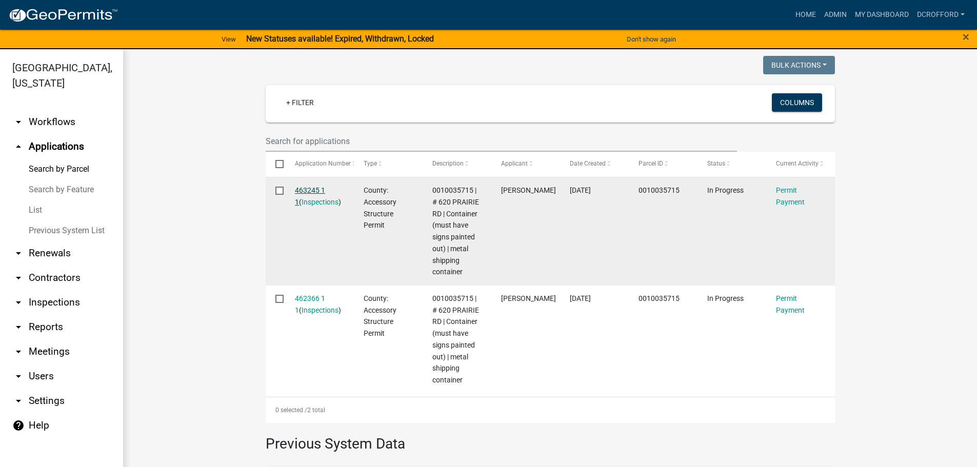
click at [297, 189] on link "463245 1 1" at bounding box center [310, 196] width 30 height 20
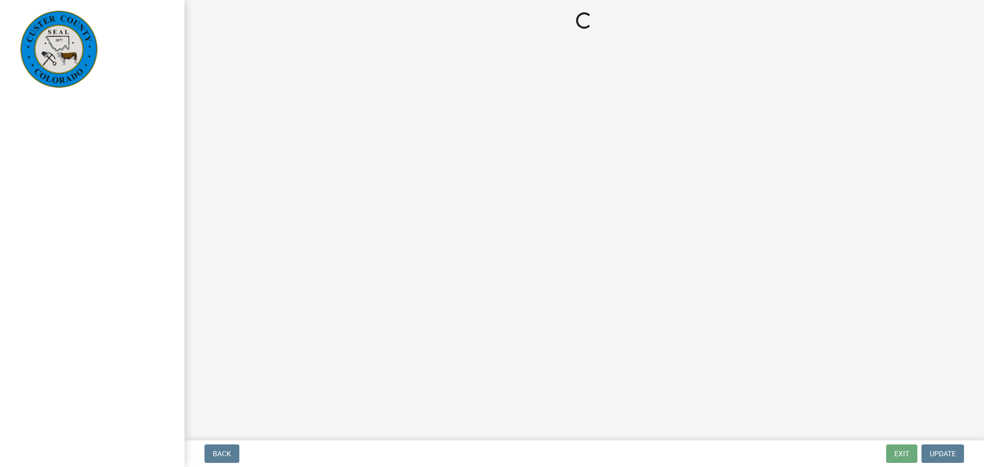
select select "3: 3"
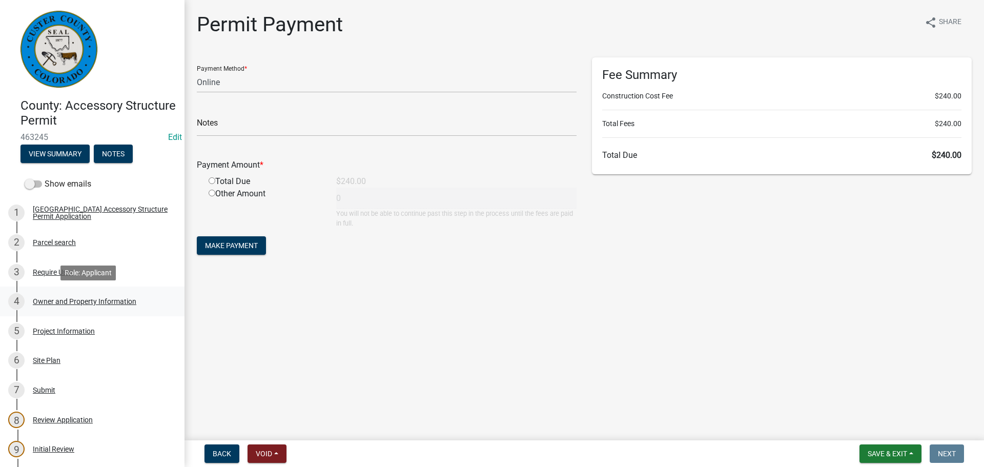
click at [52, 301] on div "Owner and Property Information" at bounding box center [85, 301] width 104 height 7
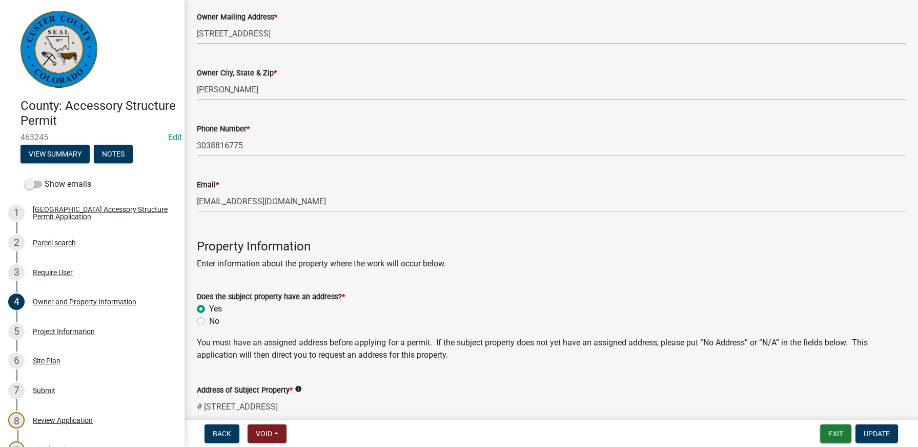
scroll to position [205, 0]
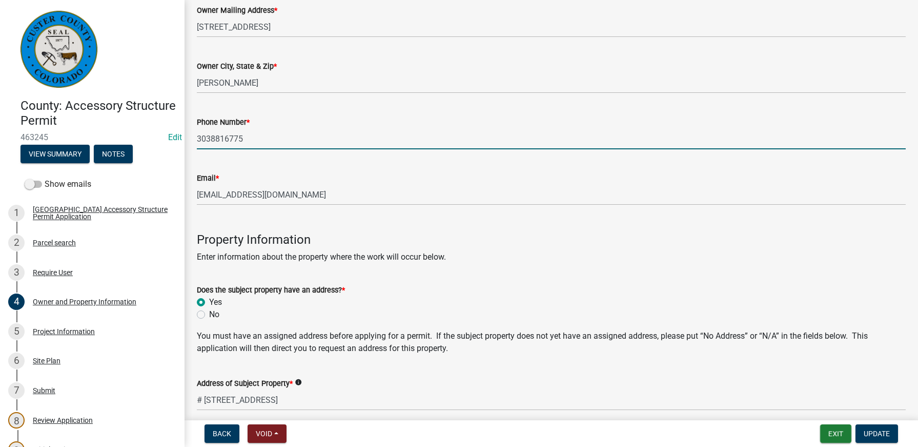
drag, startPoint x: 247, startPoint y: 139, endPoint x: 188, endPoint y: 140, distance: 58.5
click at [188, 140] on div "Owner and Property Information share Share Is the Applicant the Property Owner?…" at bounding box center [552, 413] width 734 height 1213
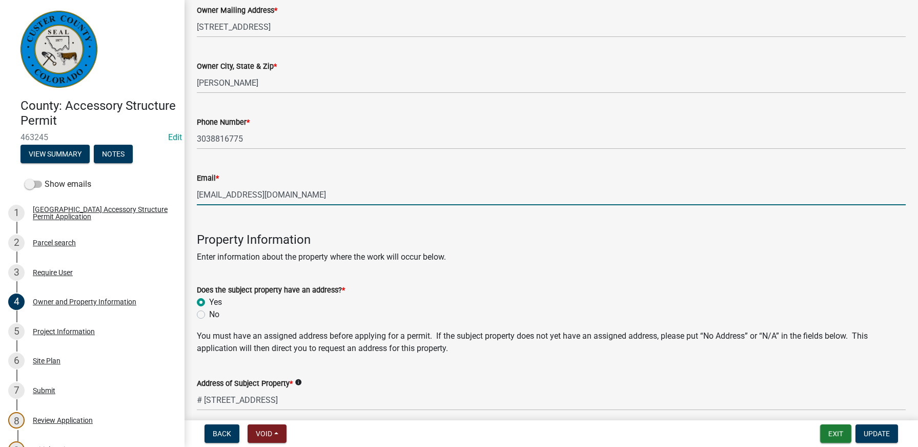
drag, startPoint x: 275, startPoint y: 195, endPoint x: 185, endPoint y: 196, distance: 90.2
click at [185, 196] on div "Owner and Property Information share Share Is the Applicant the Property Owner?…" at bounding box center [552, 413] width 734 height 1213
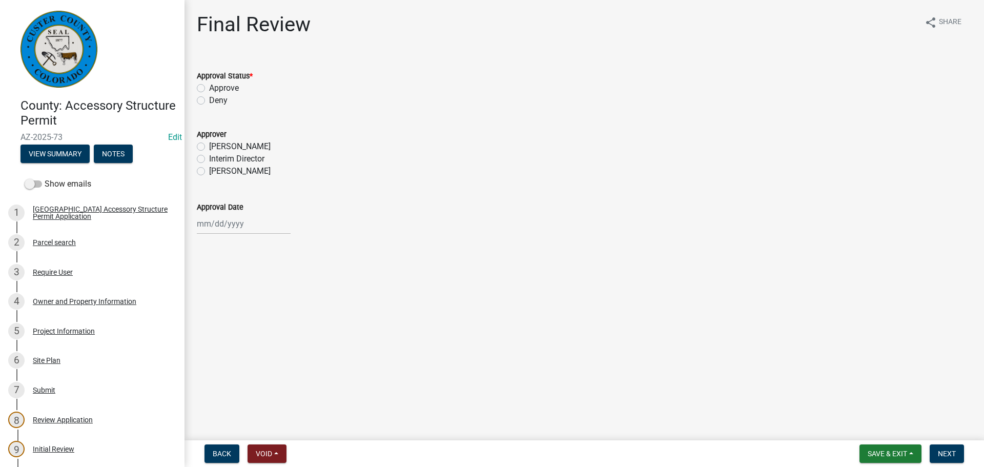
click at [209, 85] on label "Approve" at bounding box center [224, 88] width 30 height 12
click at [209, 85] on input "Approve" at bounding box center [212, 85] width 7 height 7
radio input "true"
click at [209, 172] on label "[PERSON_NAME]" at bounding box center [240, 171] width 62 height 12
click at [209, 172] on input "[PERSON_NAME]" at bounding box center [212, 168] width 7 height 7
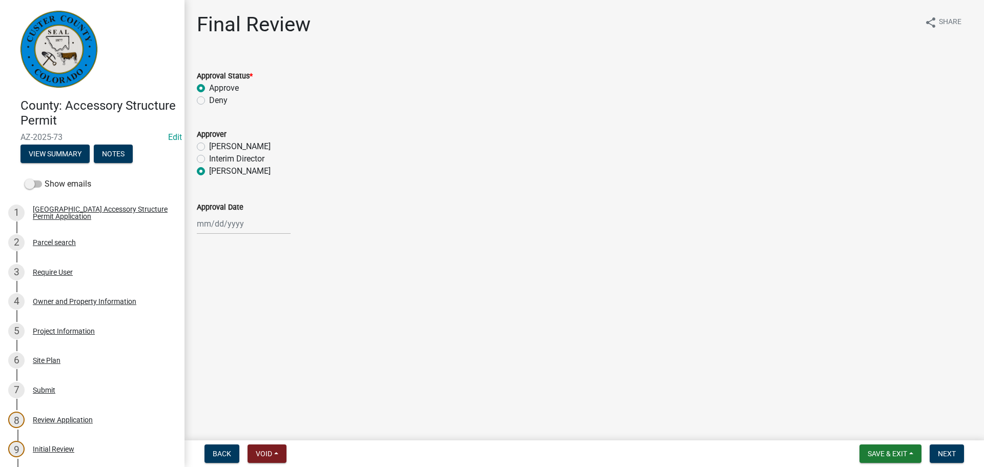
radio input "true"
click at [211, 221] on div at bounding box center [244, 223] width 94 height 21
select select "8"
select select "2025"
click at [258, 325] on div "21" at bounding box center [256, 327] width 16 height 16
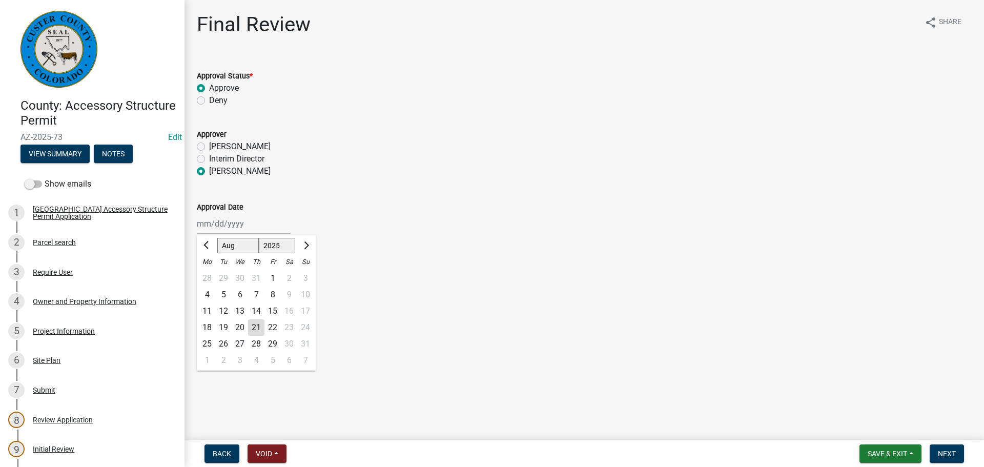
type input "[DATE]"
click at [944, 452] on span "Next" at bounding box center [947, 454] width 18 height 8
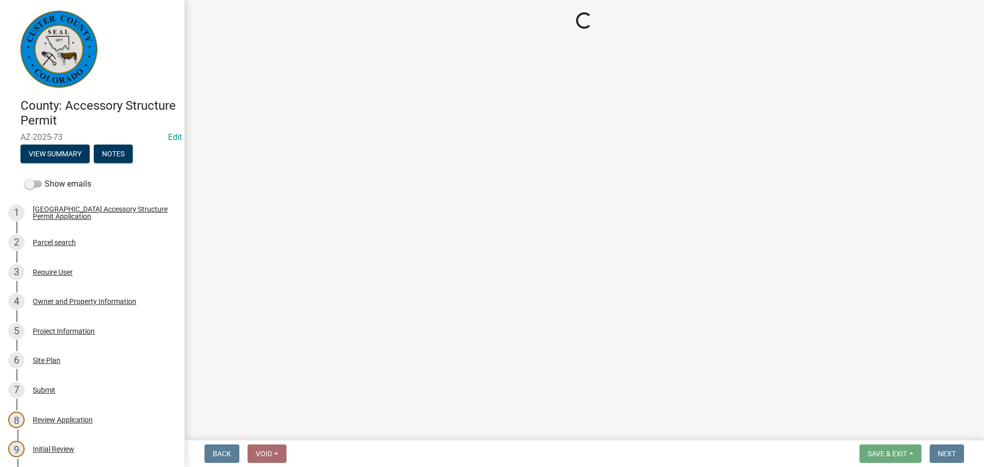
select select "cd09b013-b94f-4524-a046-a3f04ce1867e"
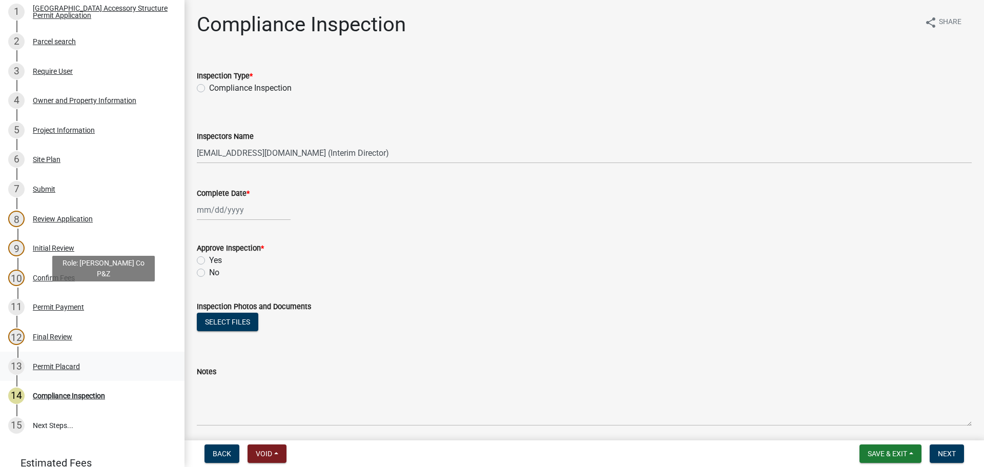
scroll to position [205, 0]
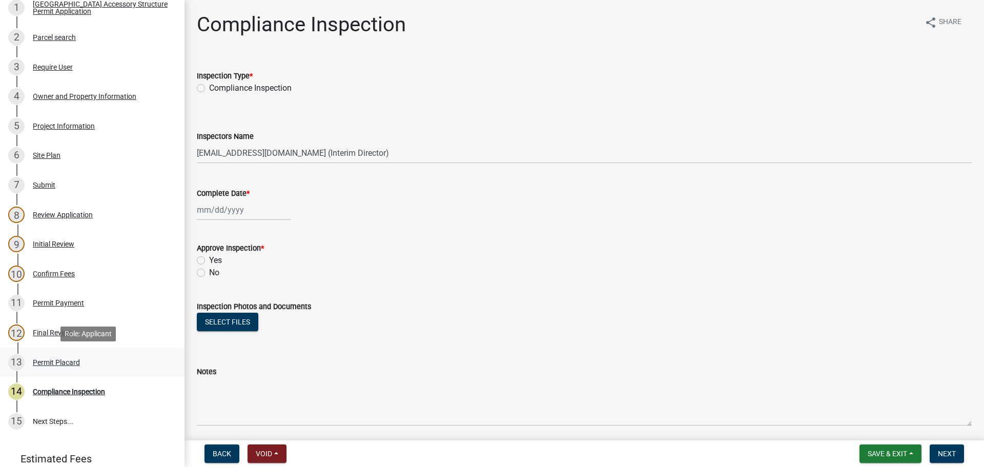
click at [52, 364] on div "Permit Placard" at bounding box center [56, 362] width 47 height 7
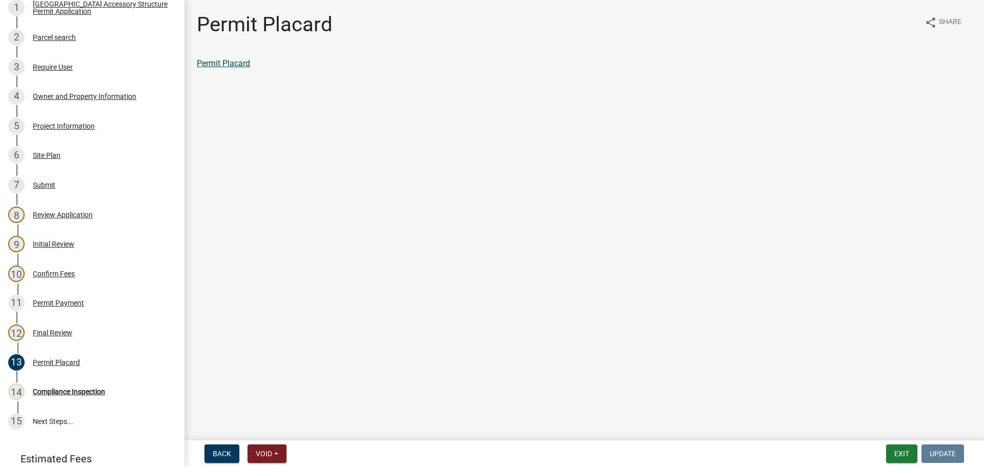
click at [235, 64] on link "Permit Placard" at bounding box center [223, 63] width 53 height 10
click at [61, 274] on div "Confirm Fees" at bounding box center [54, 273] width 42 height 7
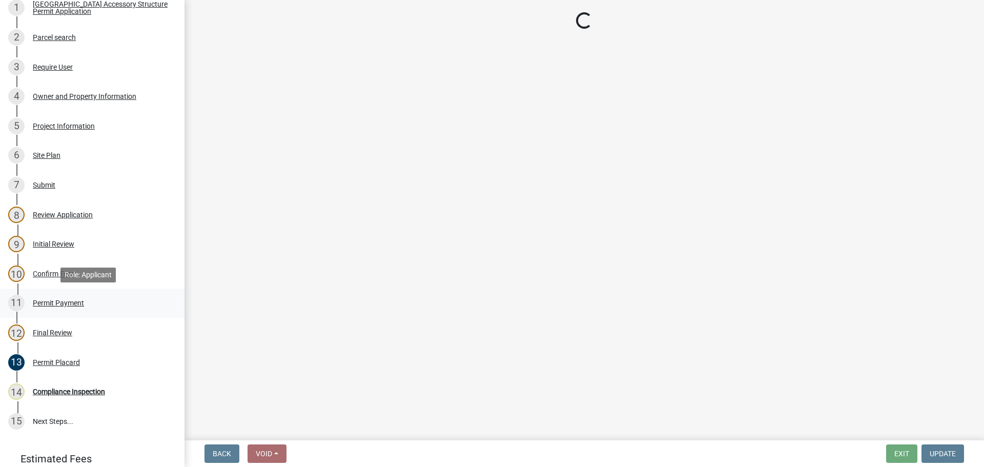
click at [58, 306] on div "Permit Payment" at bounding box center [58, 302] width 51 height 7
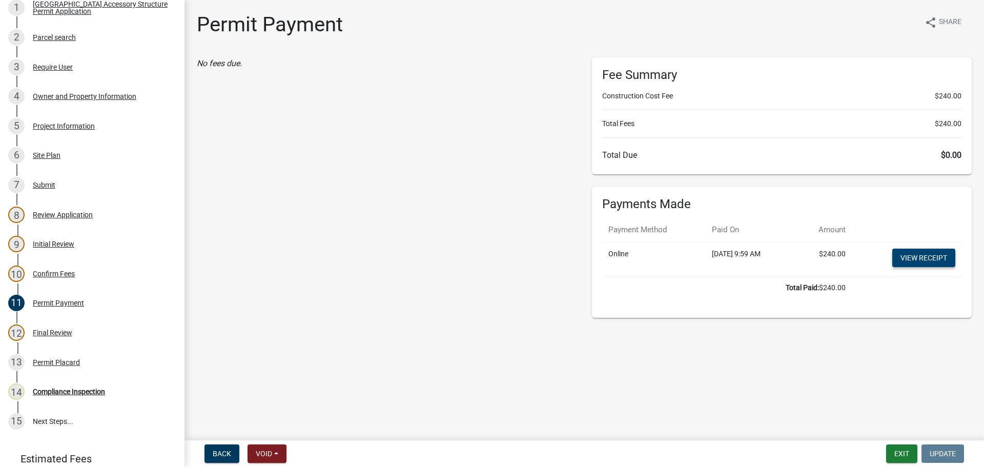
click at [932, 258] on link "View receipt" at bounding box center [924, 258] width 63 height 18
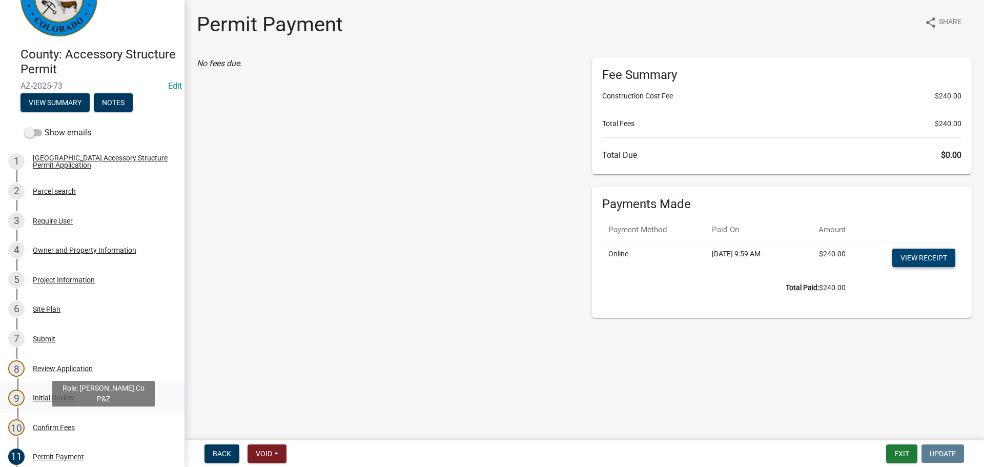
scroll to position [0, 0]
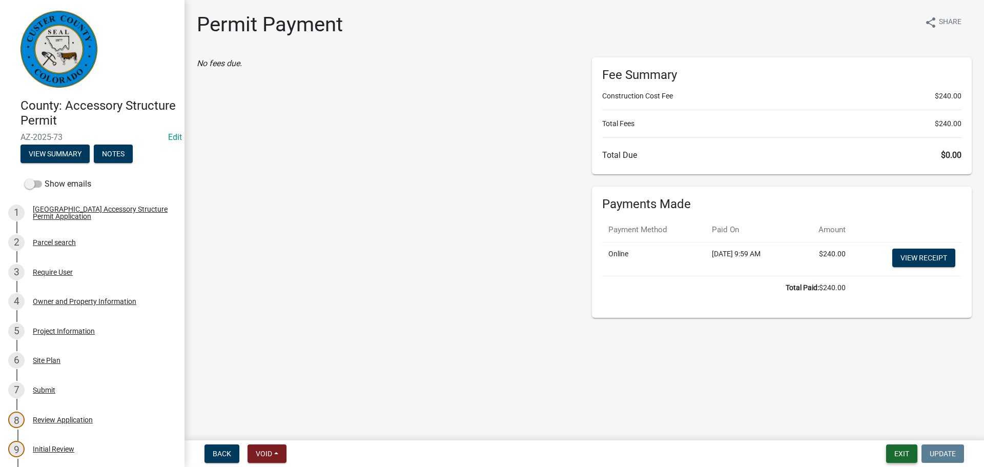
click at [906, 452] on button "Exit" at bounding box center [901, 454] width 31 height 18
